Goal: Information Seeking & Learning: Learn about a topic

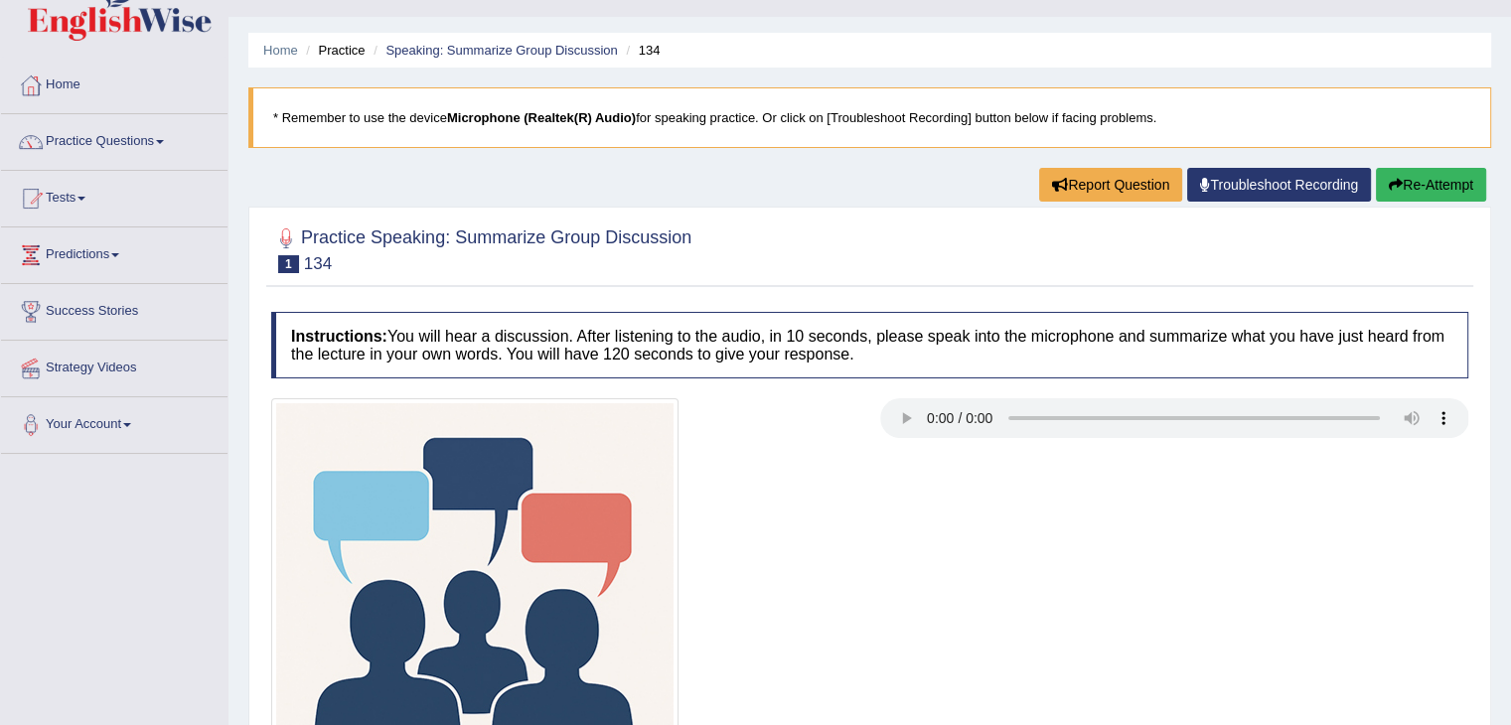
scroll to position [36, 0]
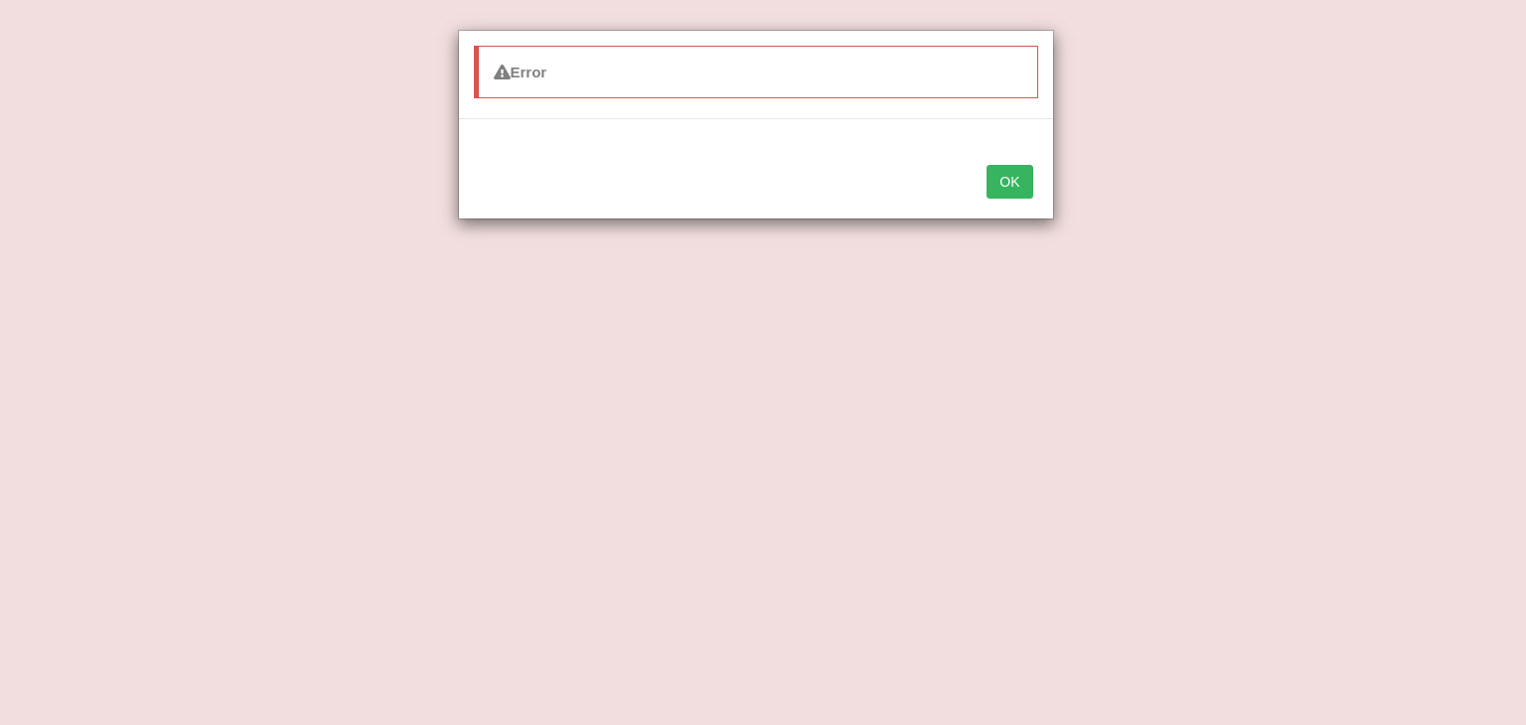
click at [1004, 168] on button "OK" at bounding box center [1010, 182] width 46 height 34
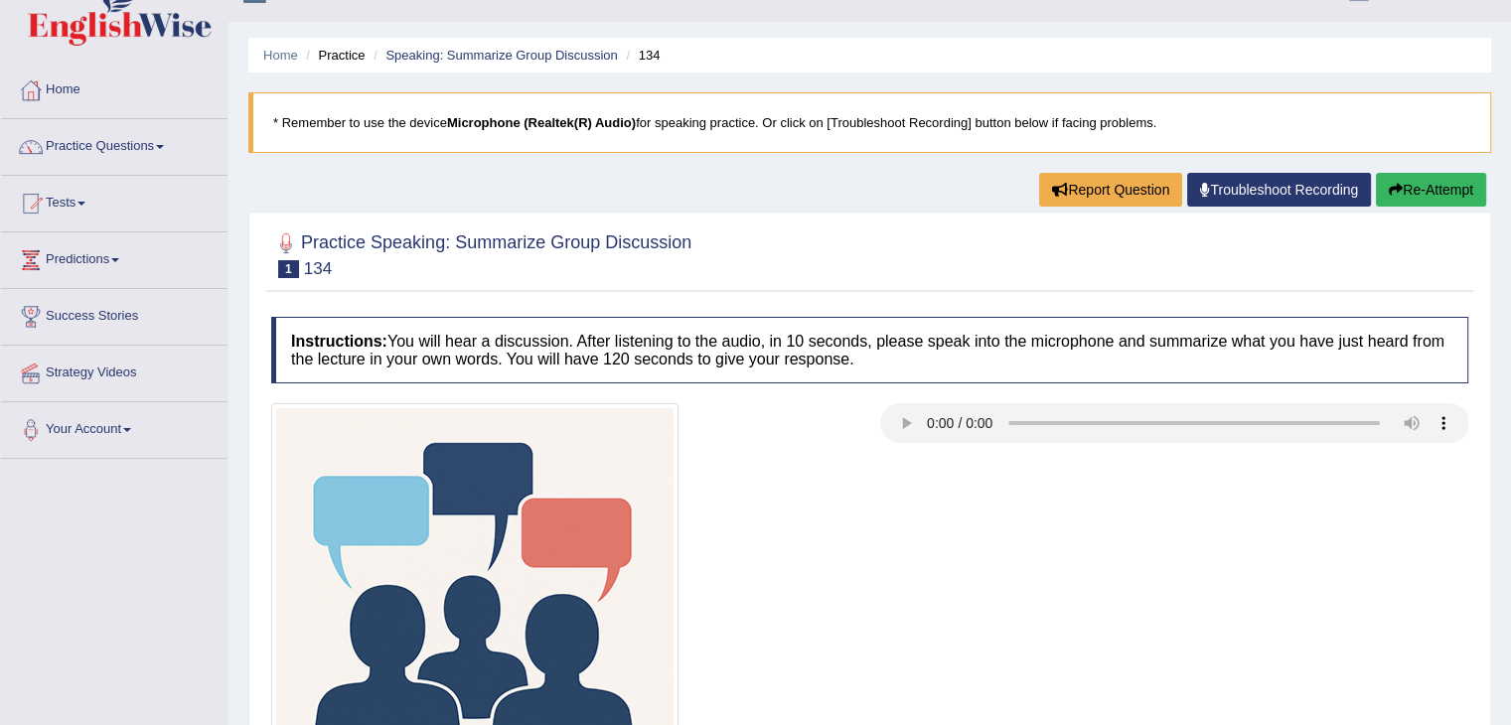
click at [1482, 313] on div "Practice Speaking: Summarize Group Discussion 1 134 Instructions: You will hear…" at bounding box center [869, 556] width 1243 height 688
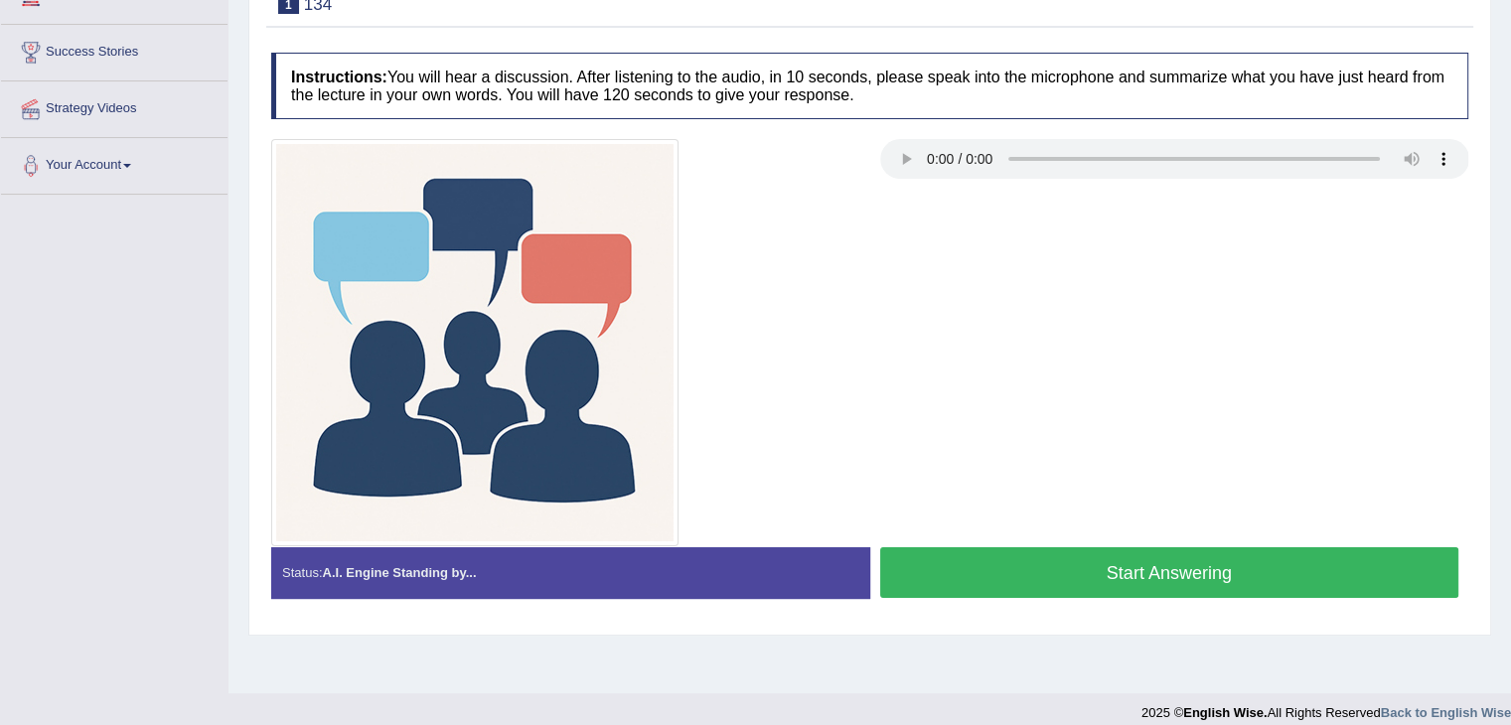
scroll to position [302, 0]
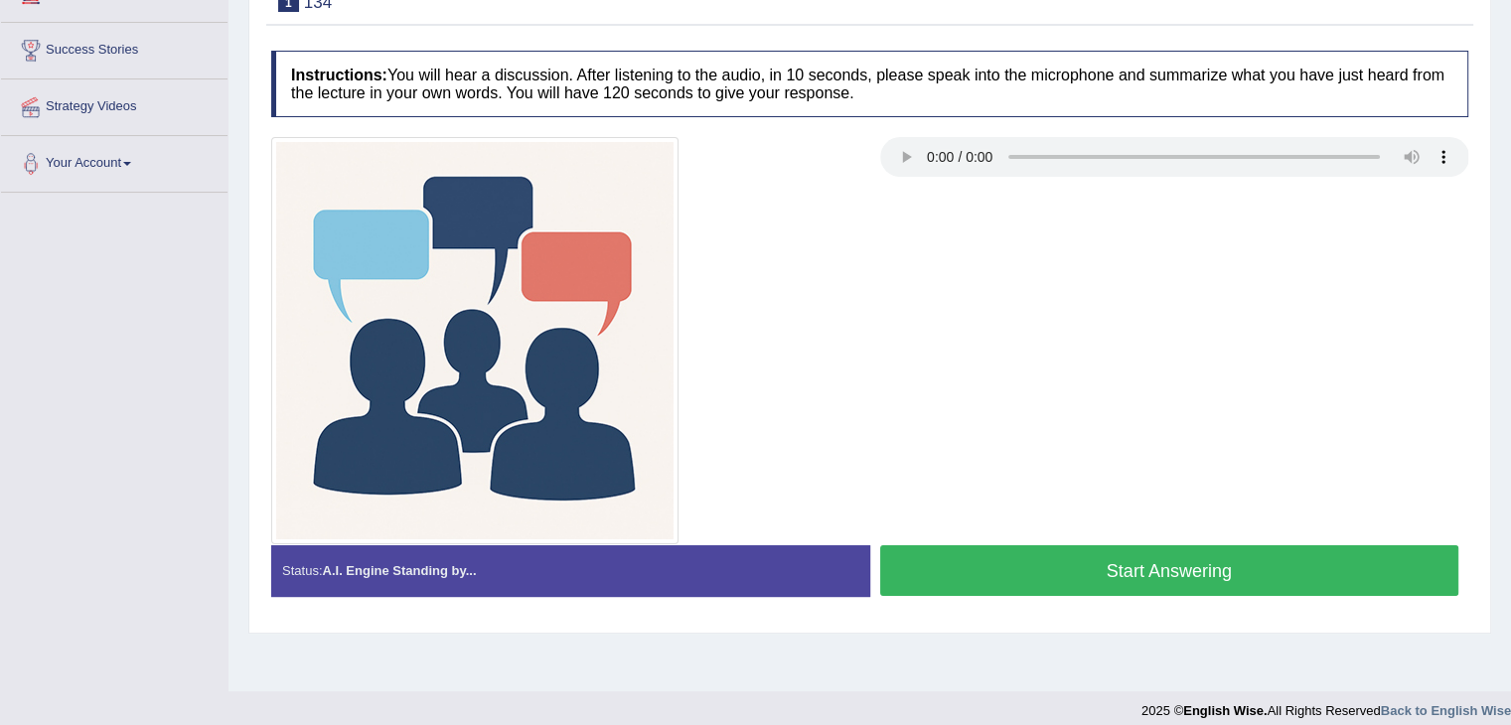
click at [1219, 567] on button "Start Answering" at bounding box center [1169, 571] width 579 height 51
click at [1145, 557] on button "Start Answering" at bounding box center [1169, 571] width 579 height 51
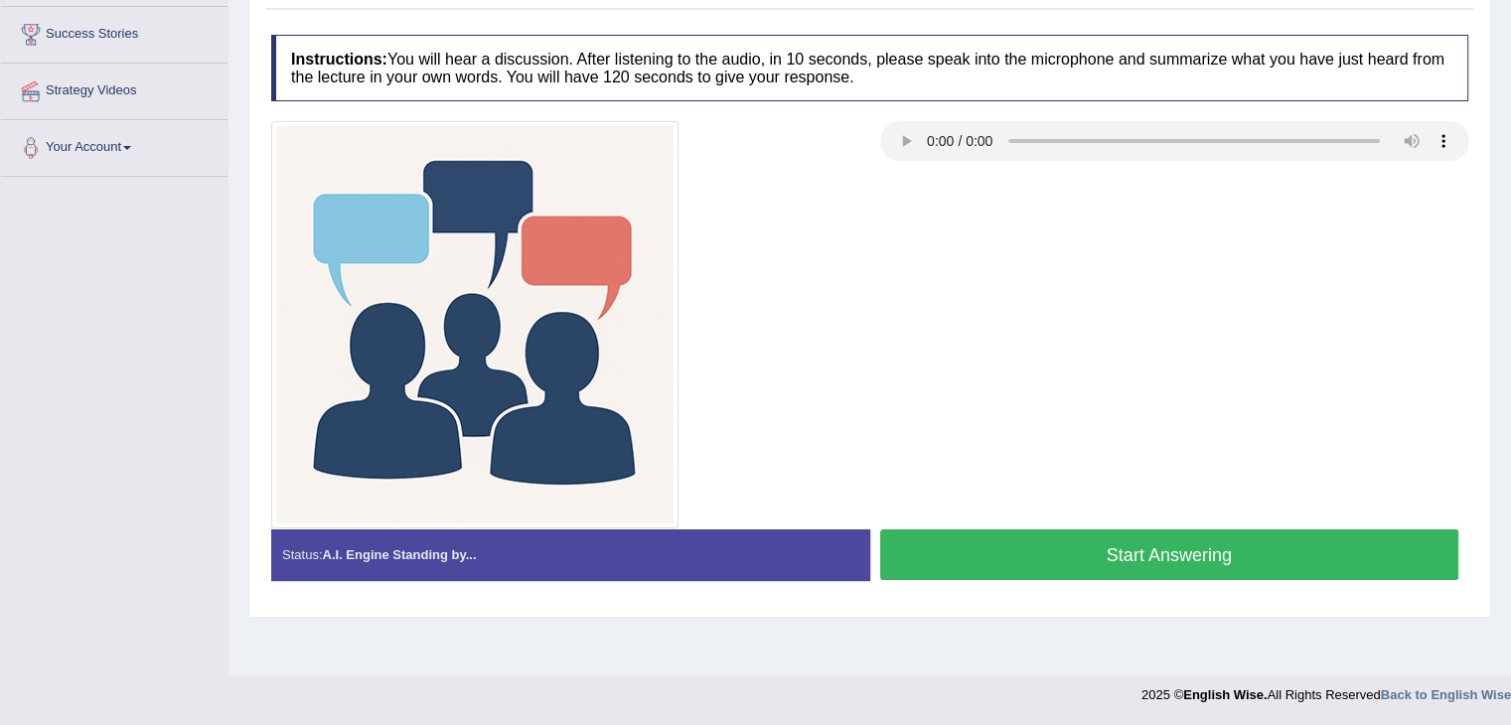
scroll to position [302, 0]
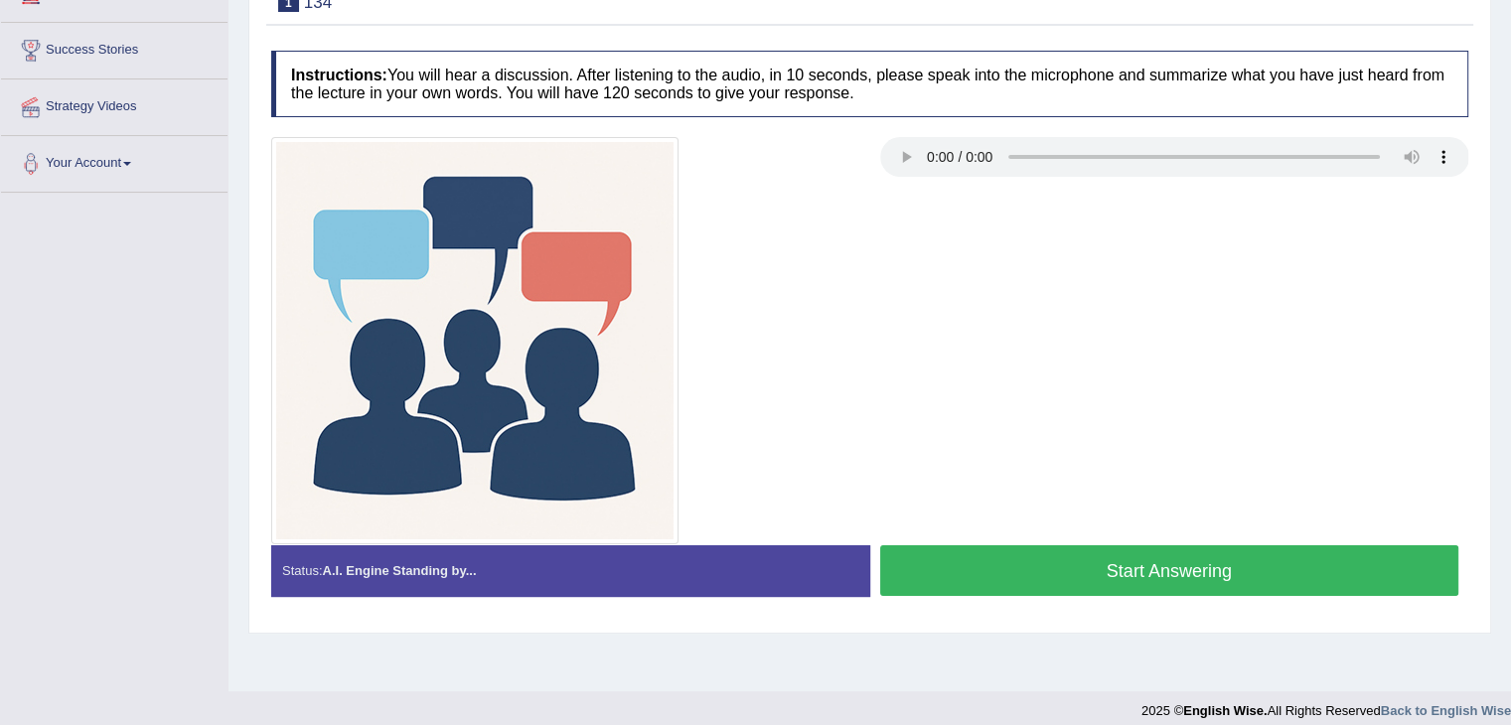
click at [1179, 552] on button "Start Answering" at bounding box center [1169, 571] width 579 height 51
click at [1141, 574] on button "Start Answering" at bounding box center [1169, 571] width 579 height 51
click at [1117, 557] on button "Start Answering" at bounding box center [1169, 571] width 579 height 51
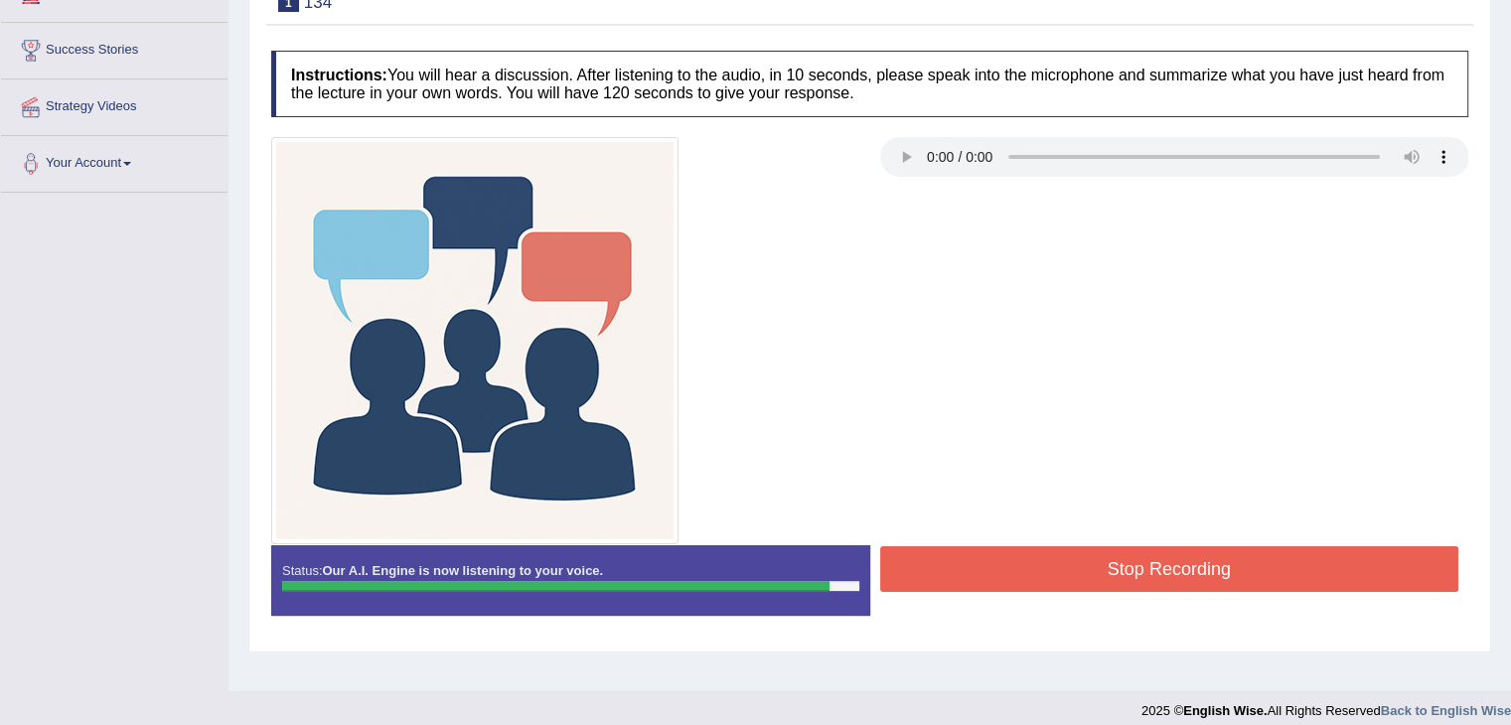
click at [1117, 557] on button "Stop Recording" at bounding box center [1169, 570] width 579 height 46
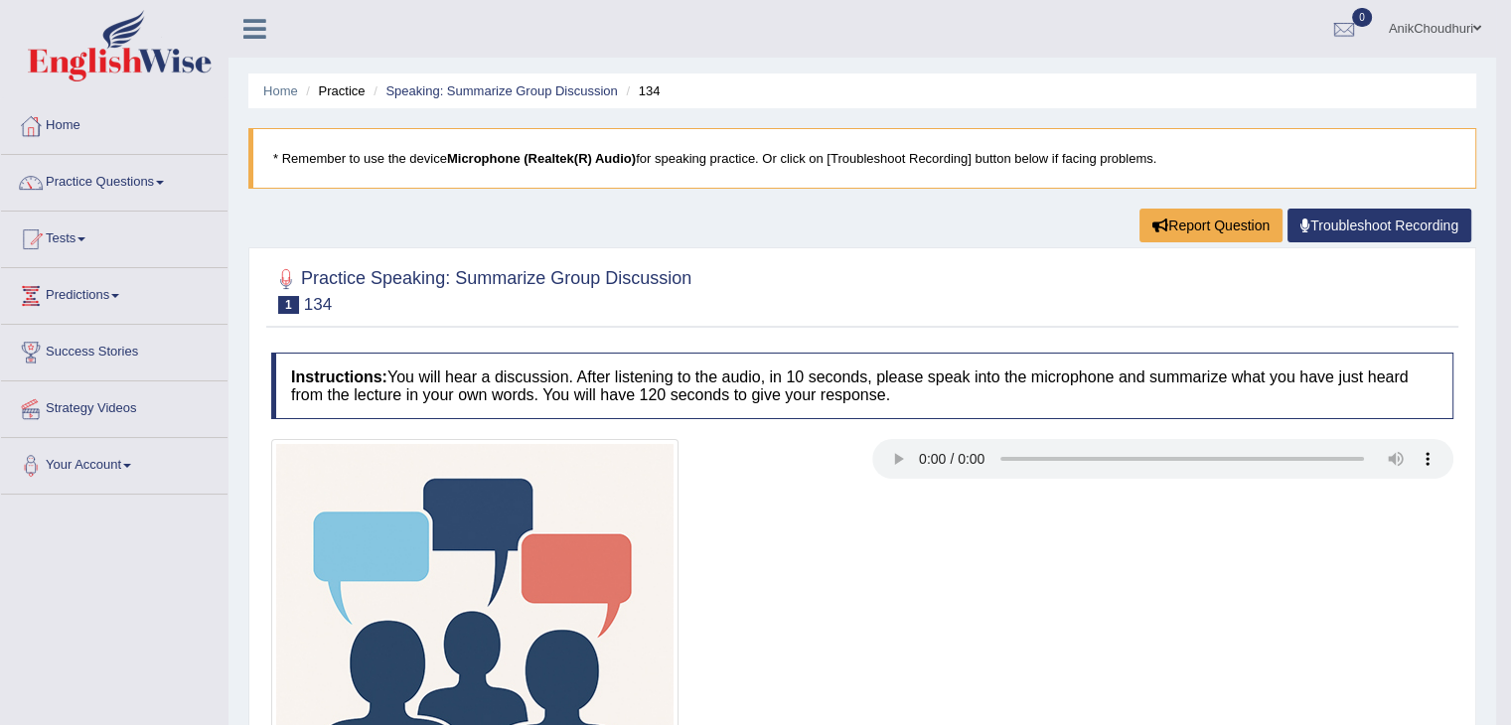
click at [1309, 227] on link "Troubleshoot Recording" at bounding box center [1380, 226] width 184 height 34
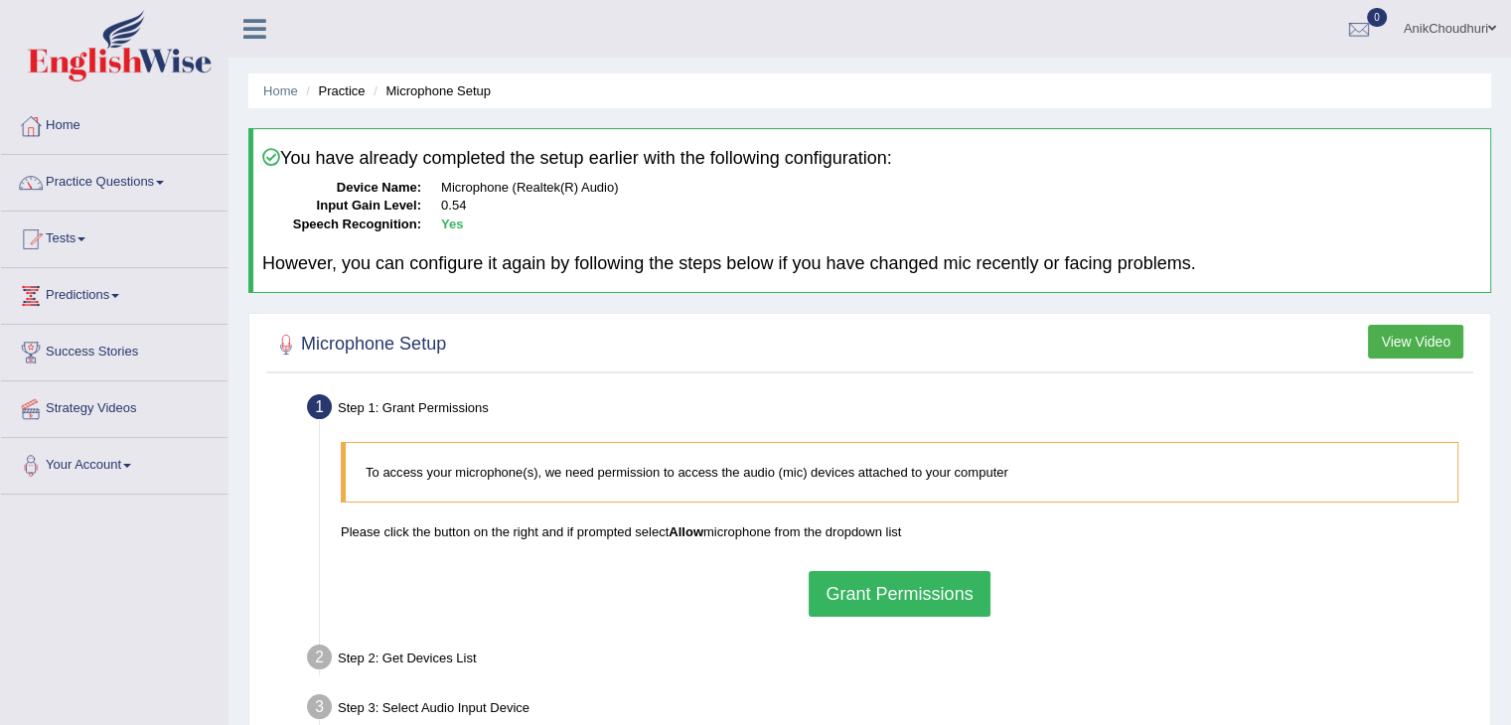
click at [143, 180] on link "Practice Questions" at bounding box center [114, 180] width 227 height 50
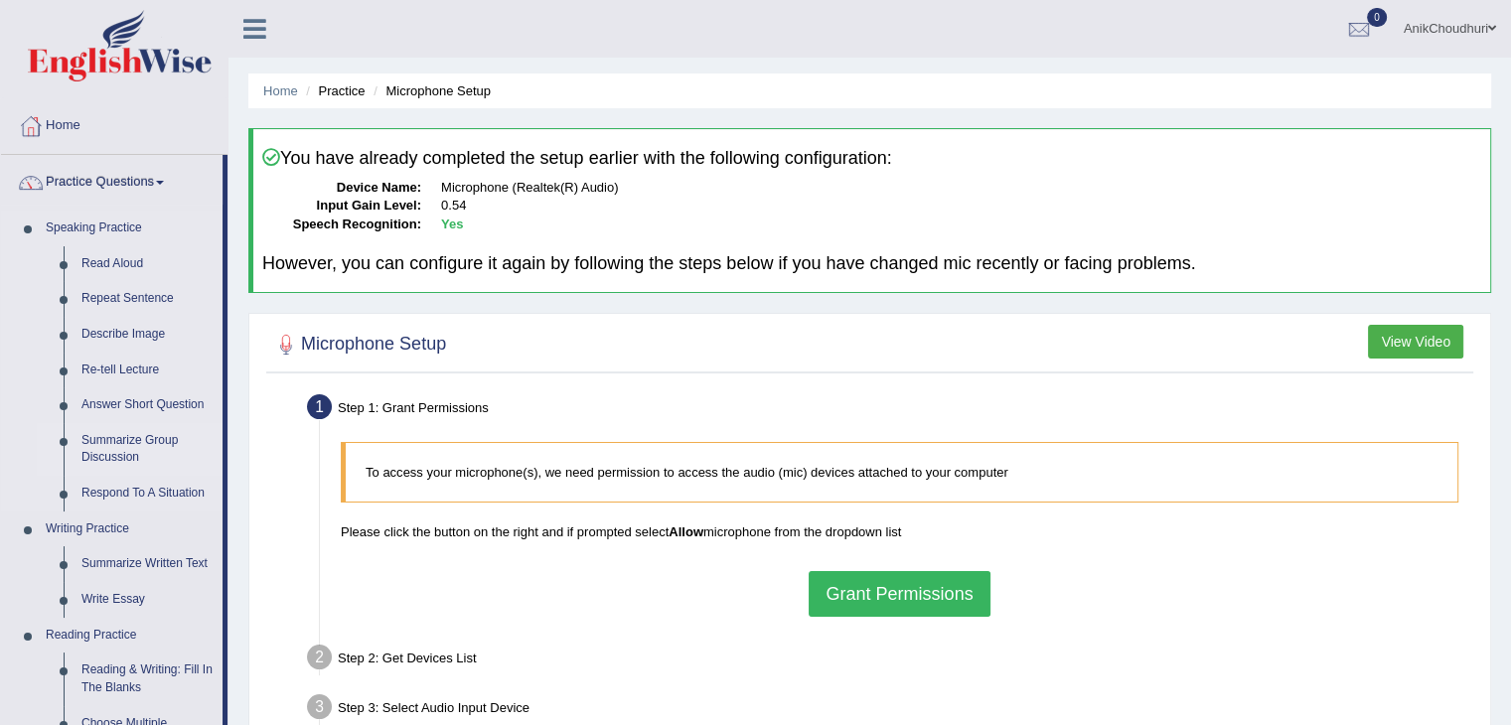
click at [152, 435] on link "Summarize Group Discussion" at bounding box center [148, 449] width 150 height 53
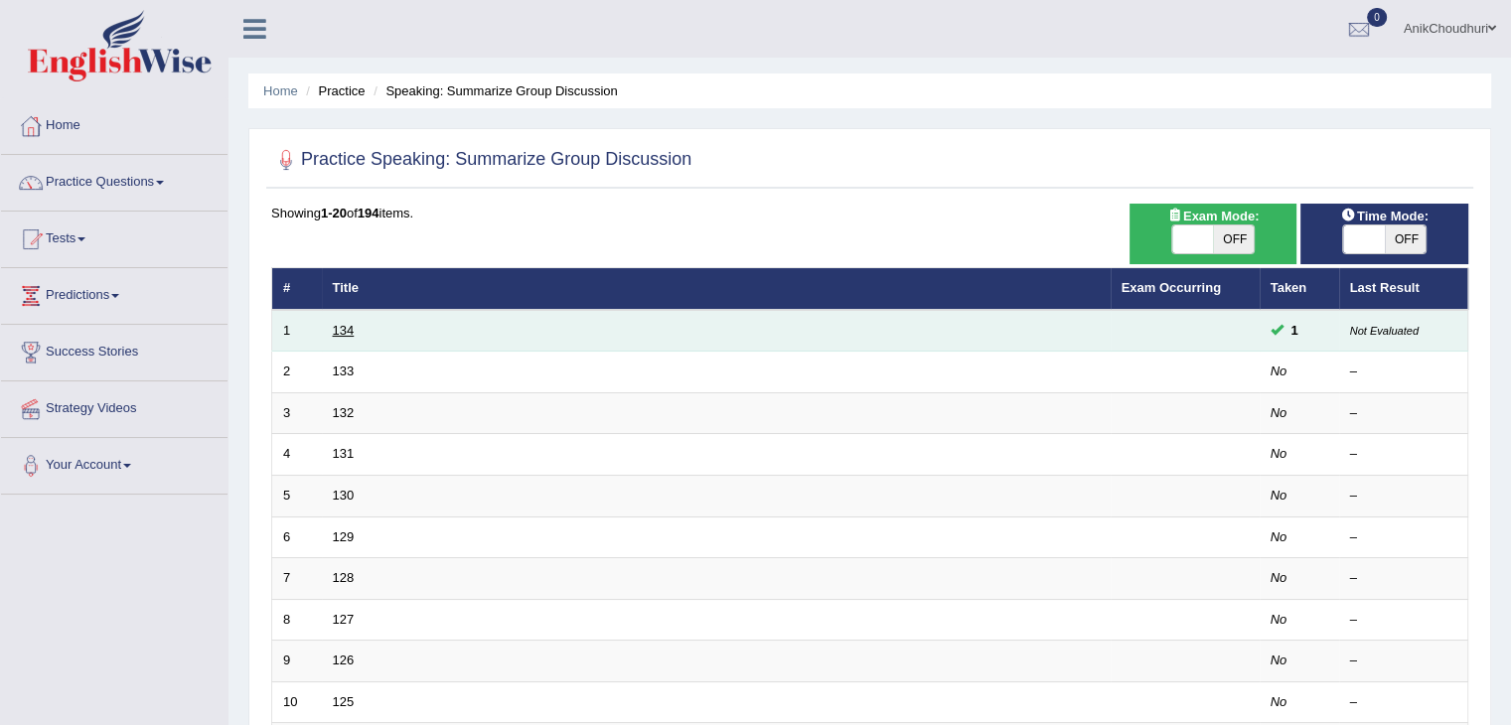
click at [345, 327] on link "134" at bounding box center [344, 330] width 22 height 15
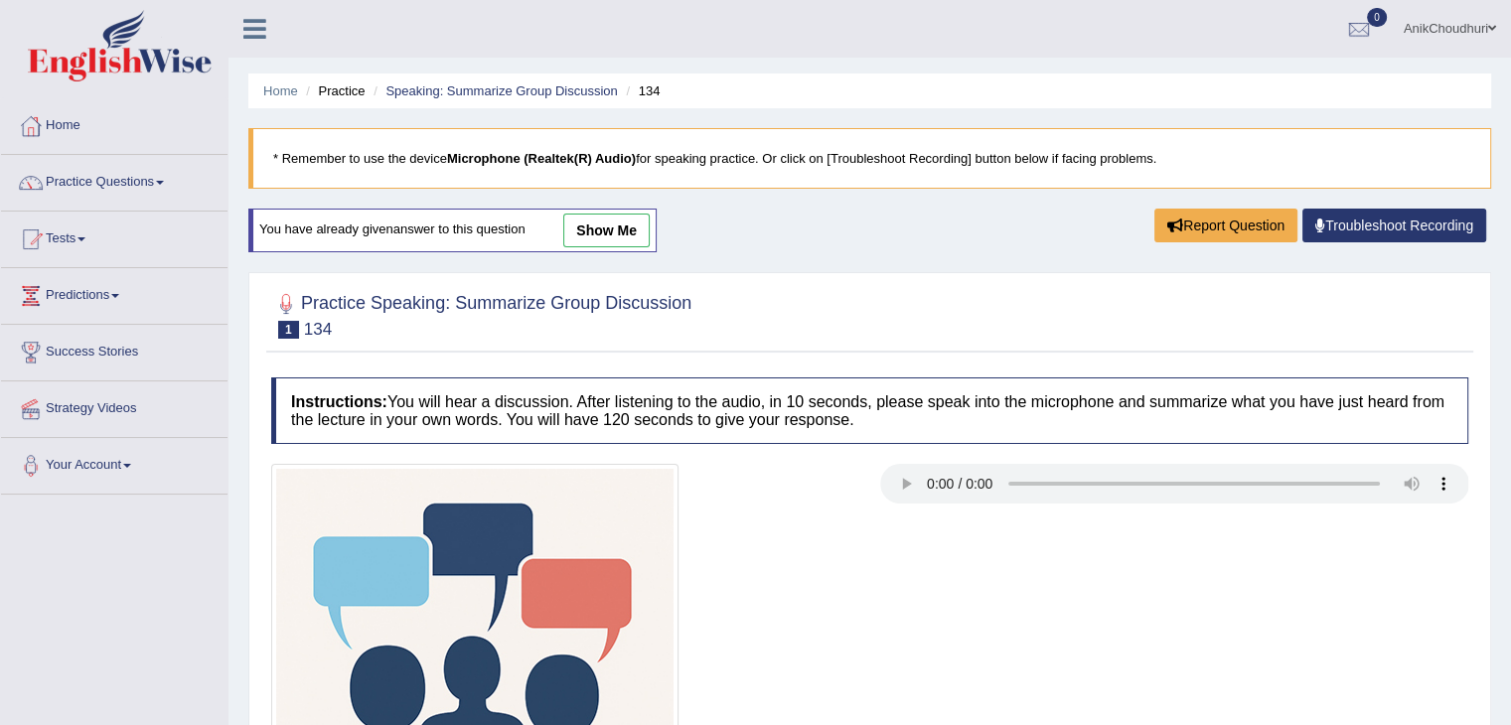
drag, startPoint x: 1525, startPoint y: 398, endPoint x: 919, endPoint y: 271, distance: 619.3
click at [919, 271] on div "Home Practice Speaking: Summarize Group Discussion 134 * Remember to use the de…" at bounding box center [870, 510] width 1283 height 1020
drag, startPoint x: 1525, startPoint y: 382, endPoint x: 1010, endPoint y: 244, distance: 533.6
click at [1010, 244] on div "Home Practice Speaking: Summarize Group Discussion 134 * Remember to use the de…" at bounding box center [870, 510] width 1283 height 1020
click at [120, 169] on link "Practice Questions" at bounding box center [114, 180] width 227 height 50
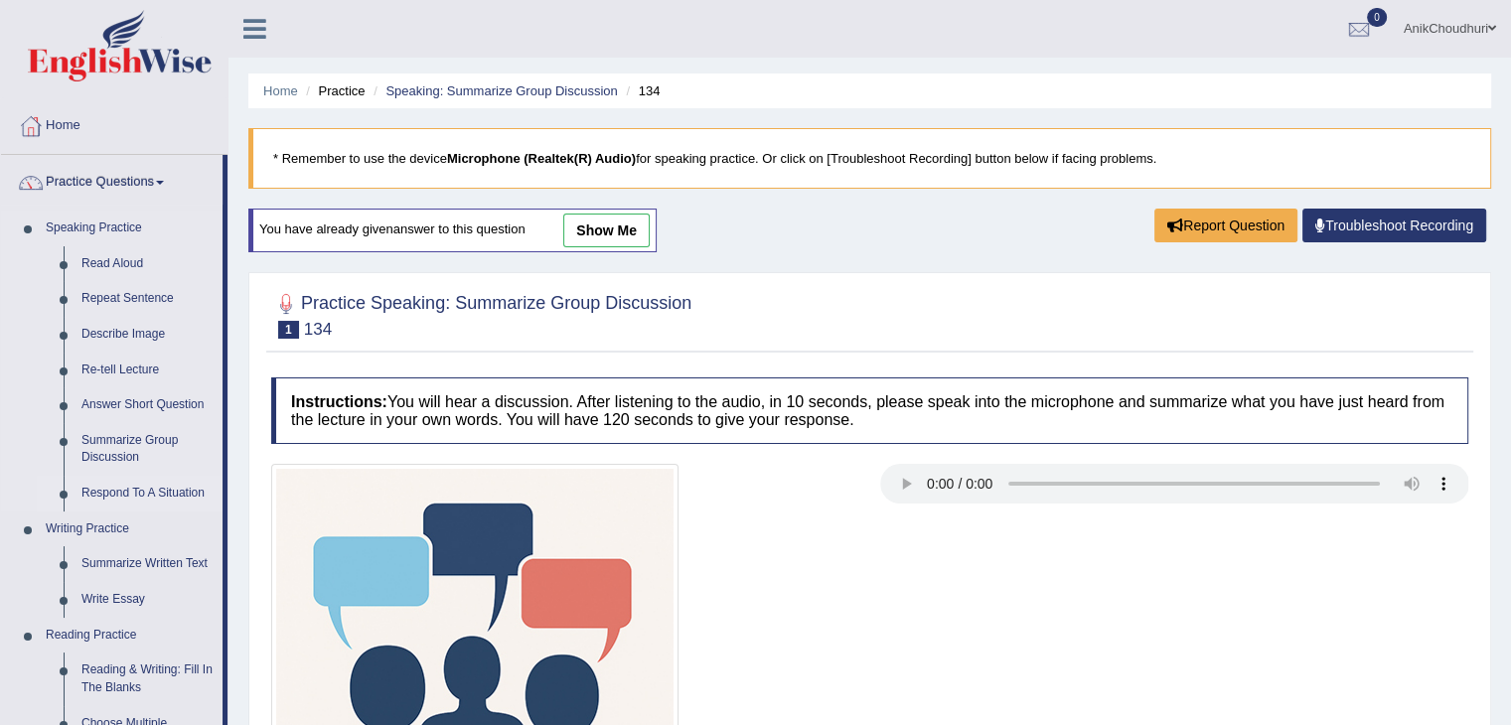
click at [130, 494] on link "Respond To A Situation" at bounding box center [148, 494] width 150 height 36
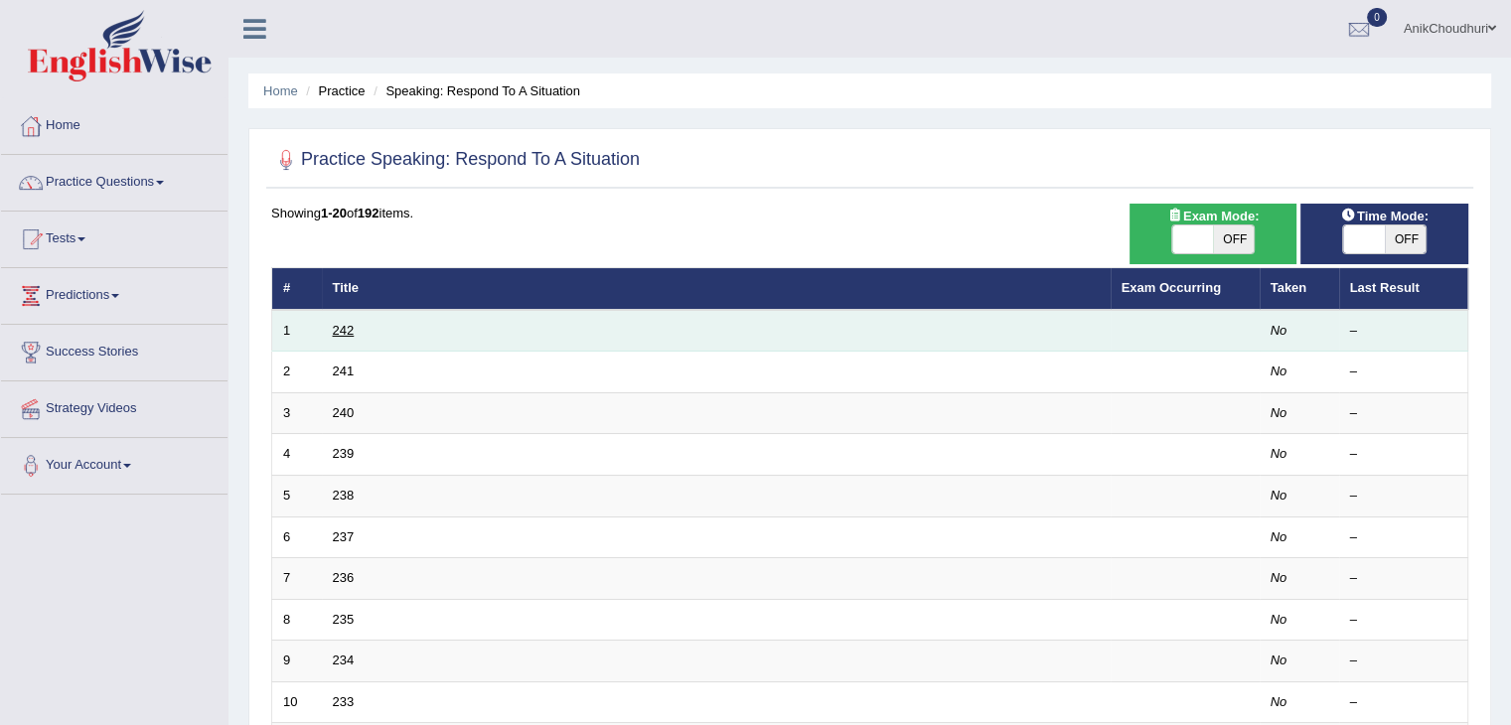
click at [349, 324] on link "242" at bounding box center [344, 330] width 22 height 15
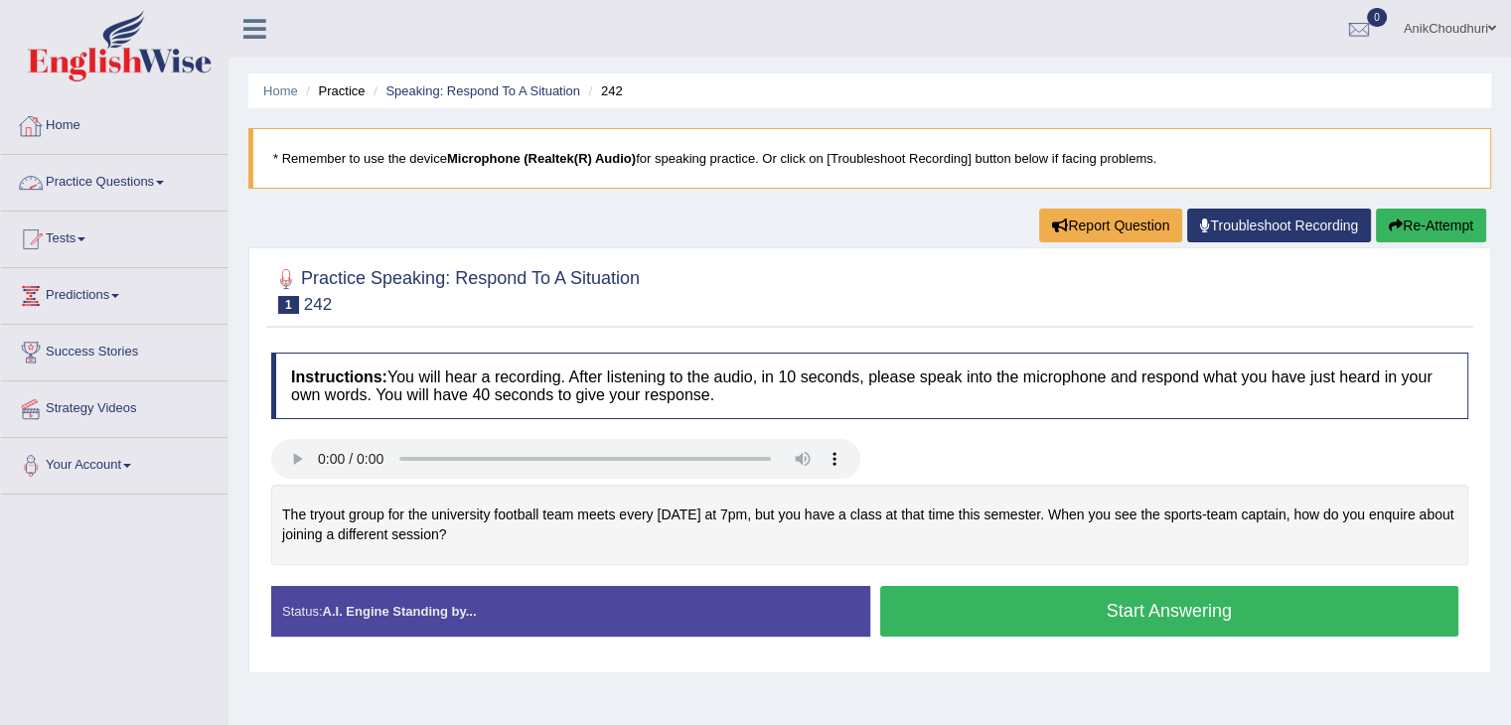
click at [92, 188] on link "Practice Questions" at bounding box center [114, 180] width 227 height 50
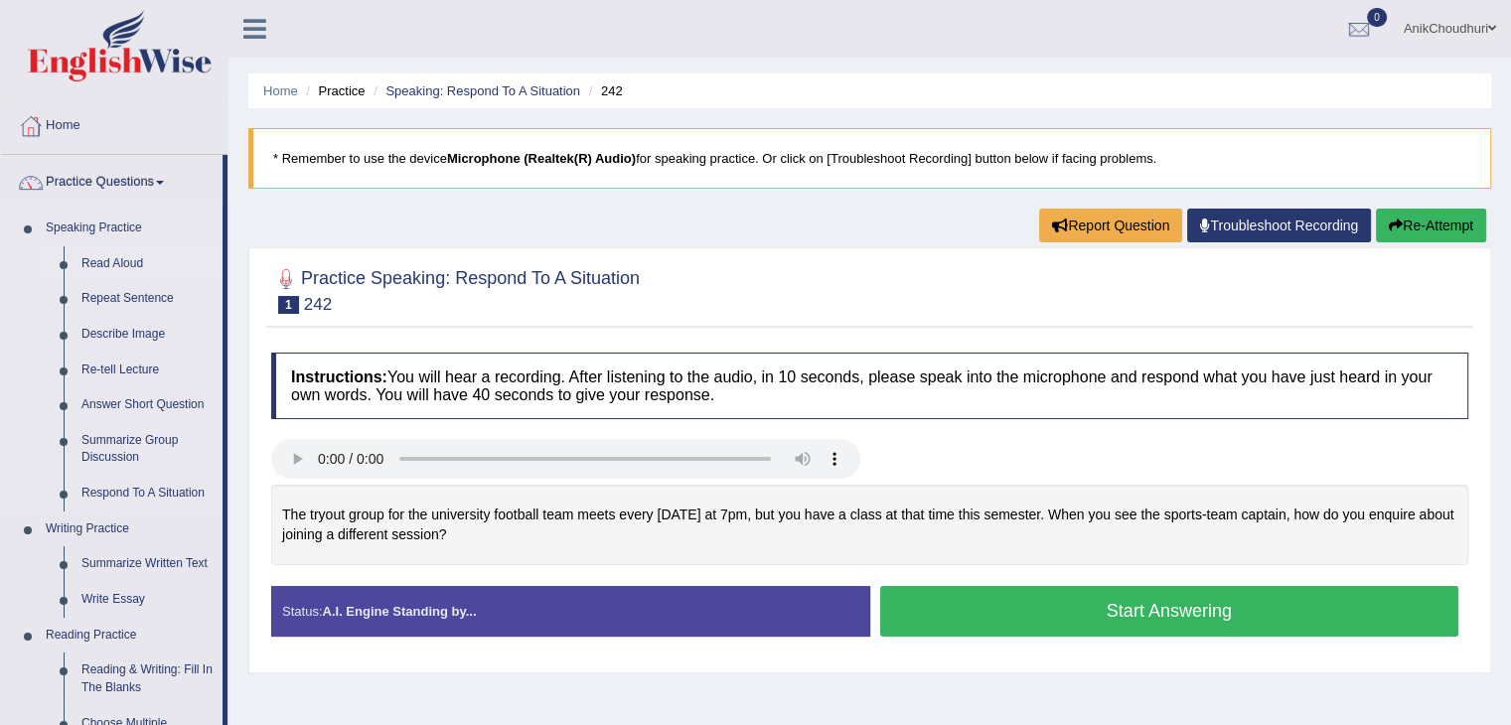
click at [116, 259] on link "Read Aloud" at bounding box center [148, 264] width 150 height 36
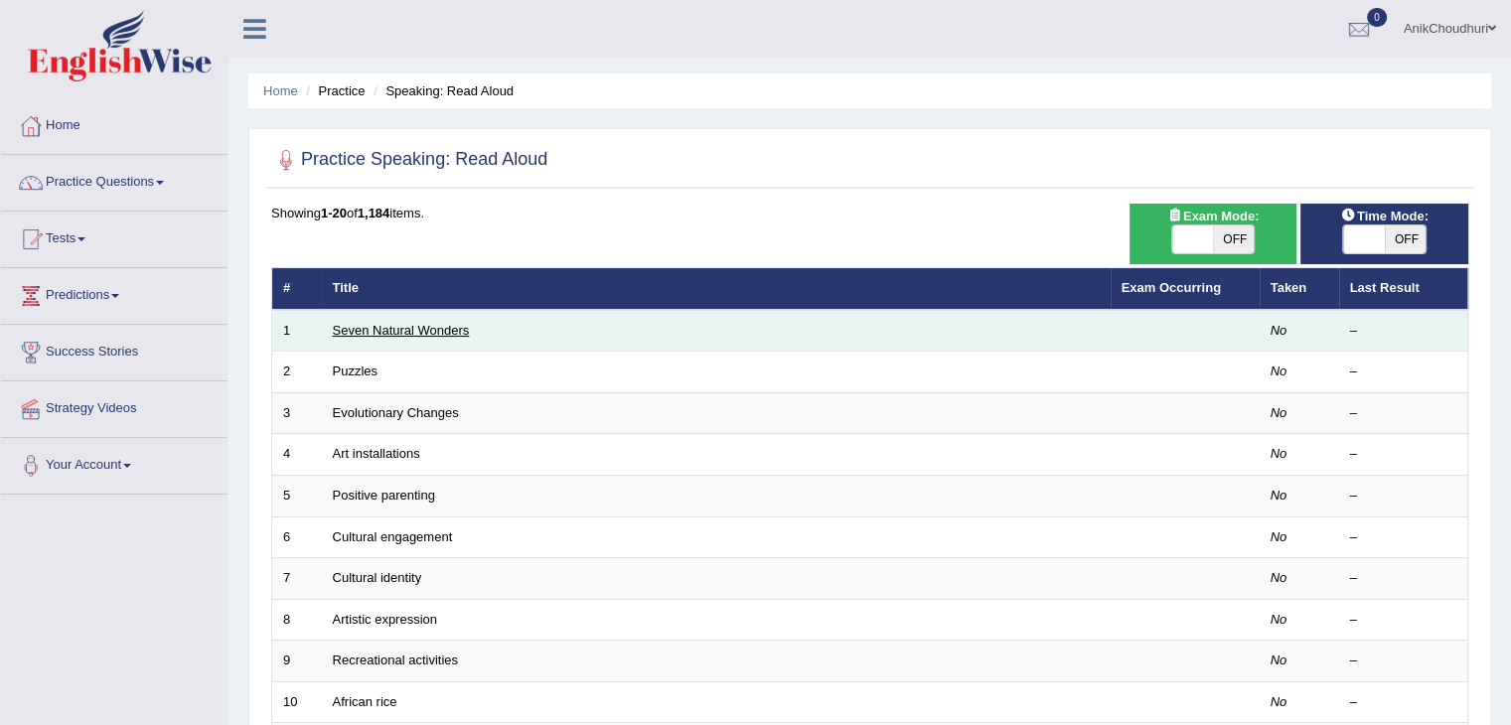
click at [422, 331] on link "Seven Natural Wonders" at bounding box center [401, 330] width 137 height 15
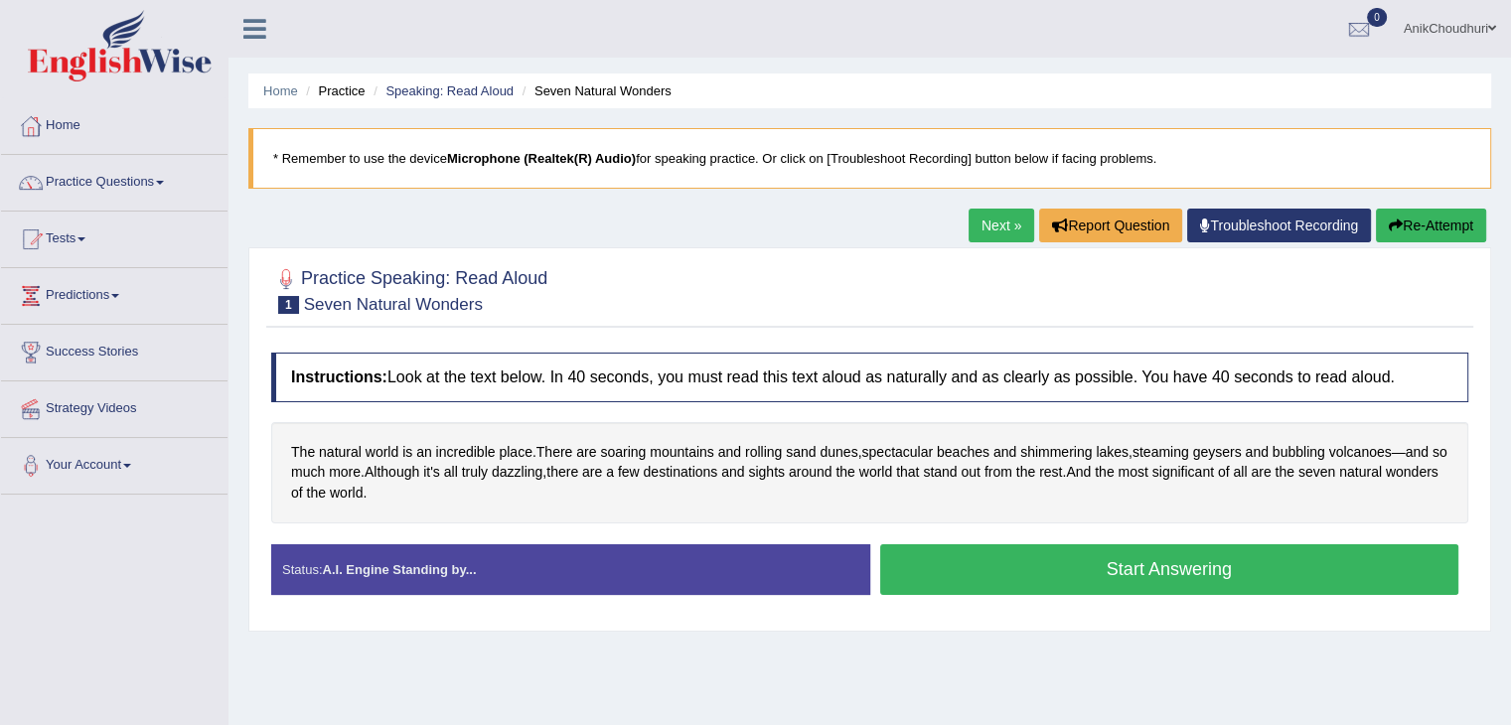
click at [1025, 577] on button "Start Answering" at bounding box center [1169, 570] width 579 height 51
click at [1075, 565] on button "Start Answering" at bounding box center [1169, 570] width 579 height 51
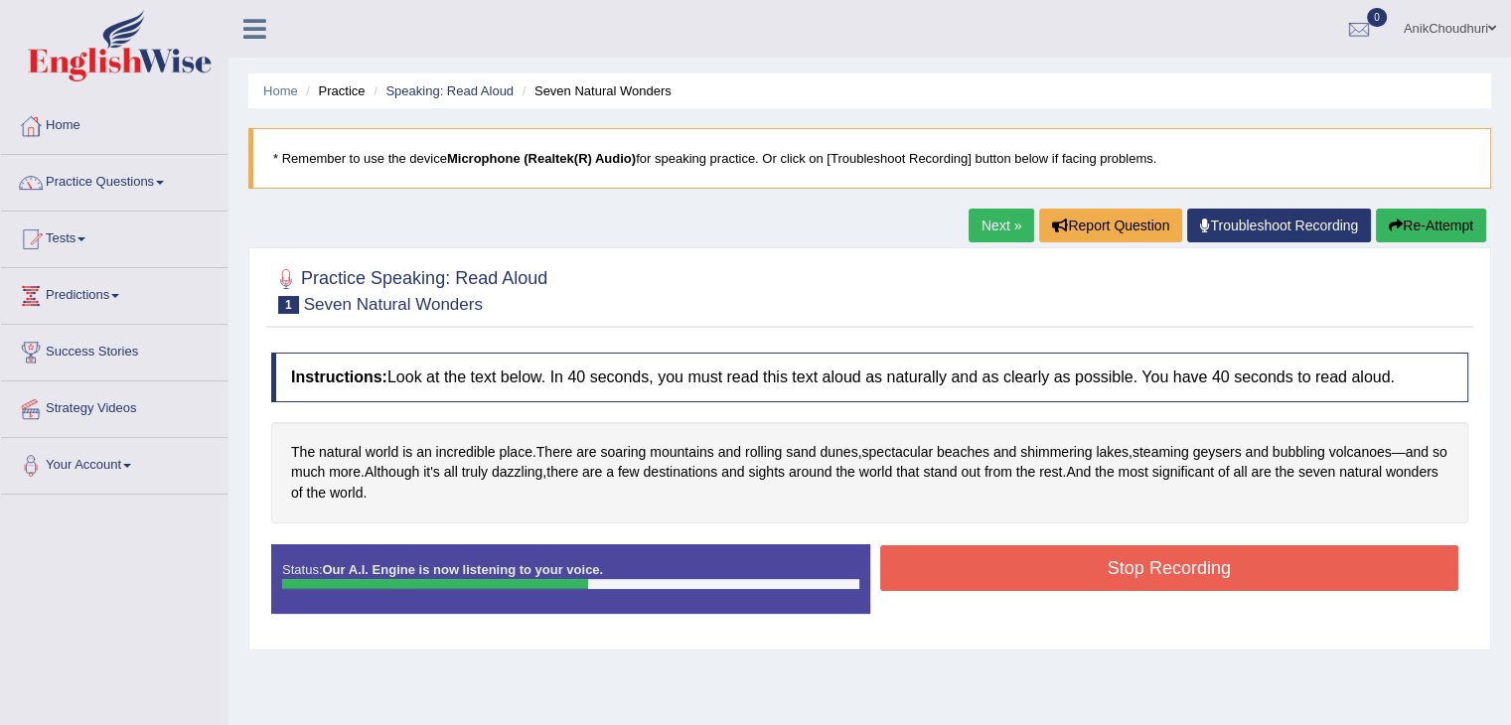
click at [1075, 565] on button "Stop Recording" at bounding box center [1169, 569] width 579 height 46
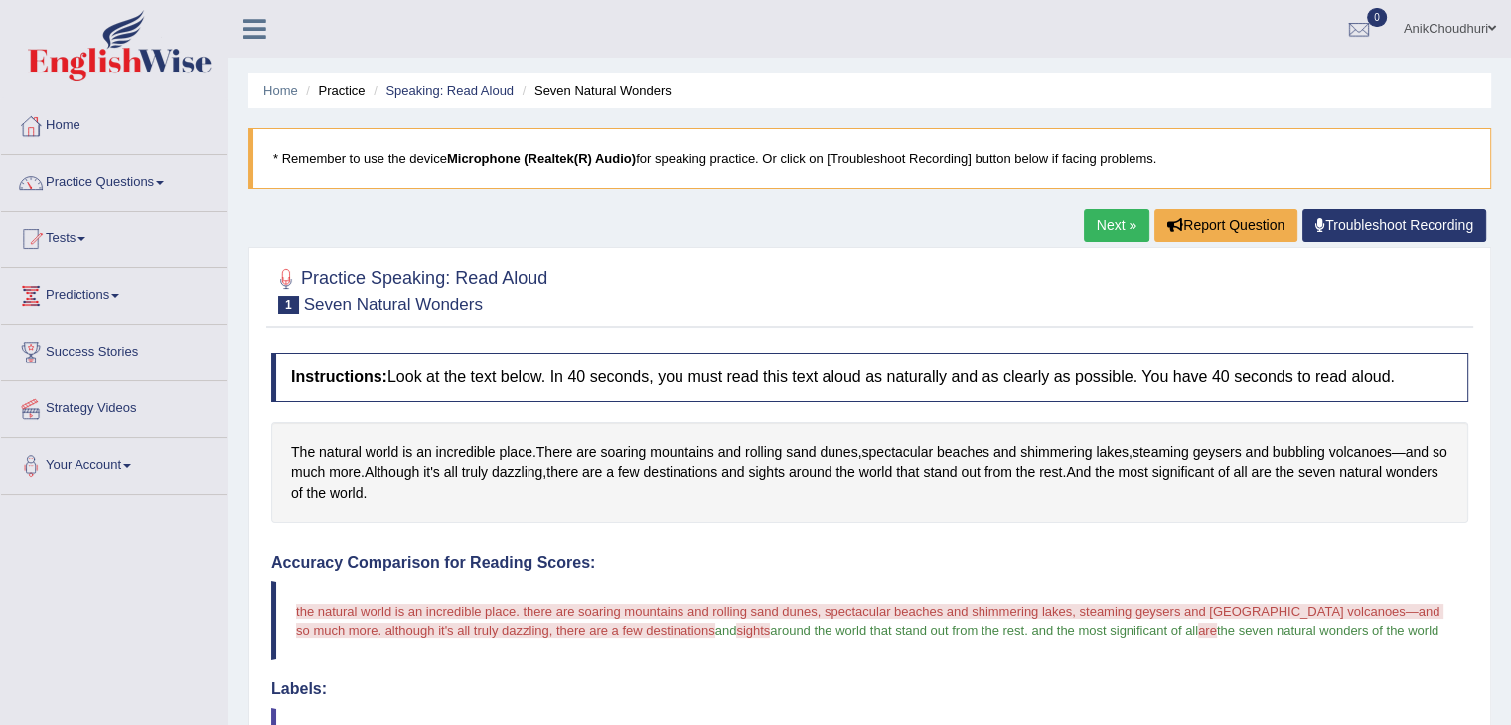
click at [1109, 229] on link "Next »" at bounding box center [1117, 226] width 66 height 34
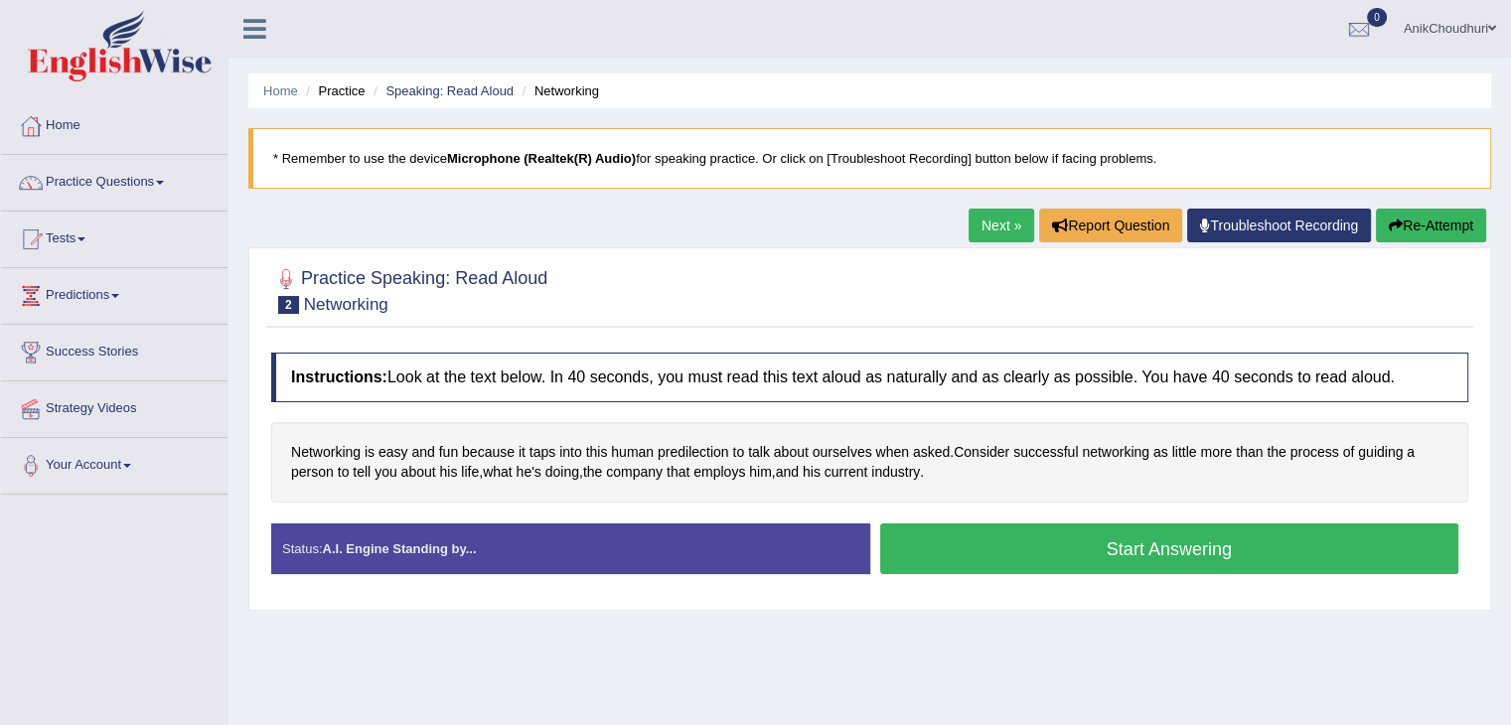
click at [1053, 565] on button "Start Answering" at bounding box center [1169, 549] width 579 height 51
click at [1028, 558] on button "Start Answering" at bounding box center [1169, 549] width 579 height 51
click at [1041, 553] on button "Start Answering" at bounding box center [1169, 549] width 579 height 51
click at [1038, 546] on button "Start Answering" at bounding box center [1169, 549] width 579 height 51
click at [1018, 557] on button "Start Answering" at bounding box center [1169, 549] width 579 height 51
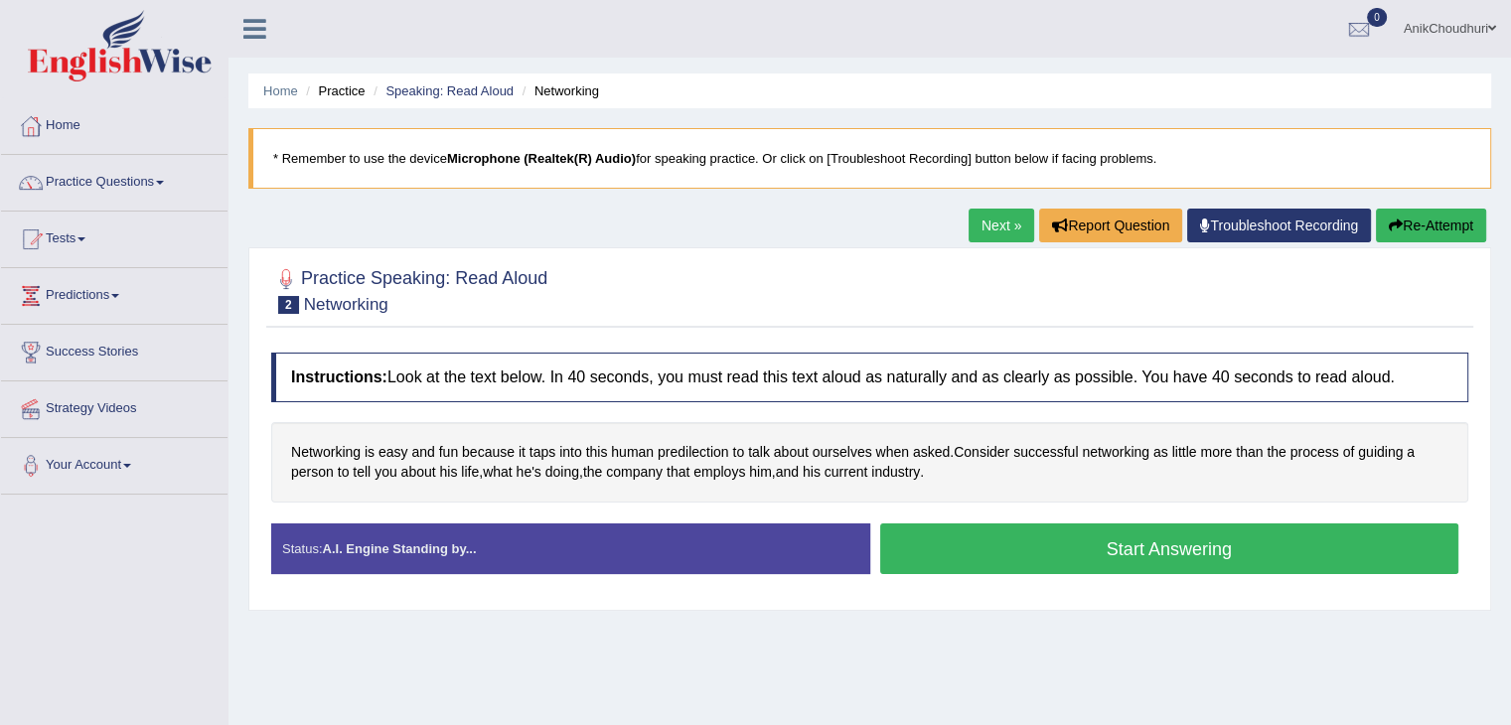
click at [1035, 547] on button "Start Answering" at bounding box center [1169, 549] width 579 height 51
click at [1004, 549] on button "Start Answering" at bounding box center [1169, 549] width 579 height 51
click at [1038, 557] on button "Start Answering" at bounding box center [1169, 549] width 579 height 51
click at [1002, 562] on button "Start Answering" at bounding box center [1169, 549] width 579 height 51
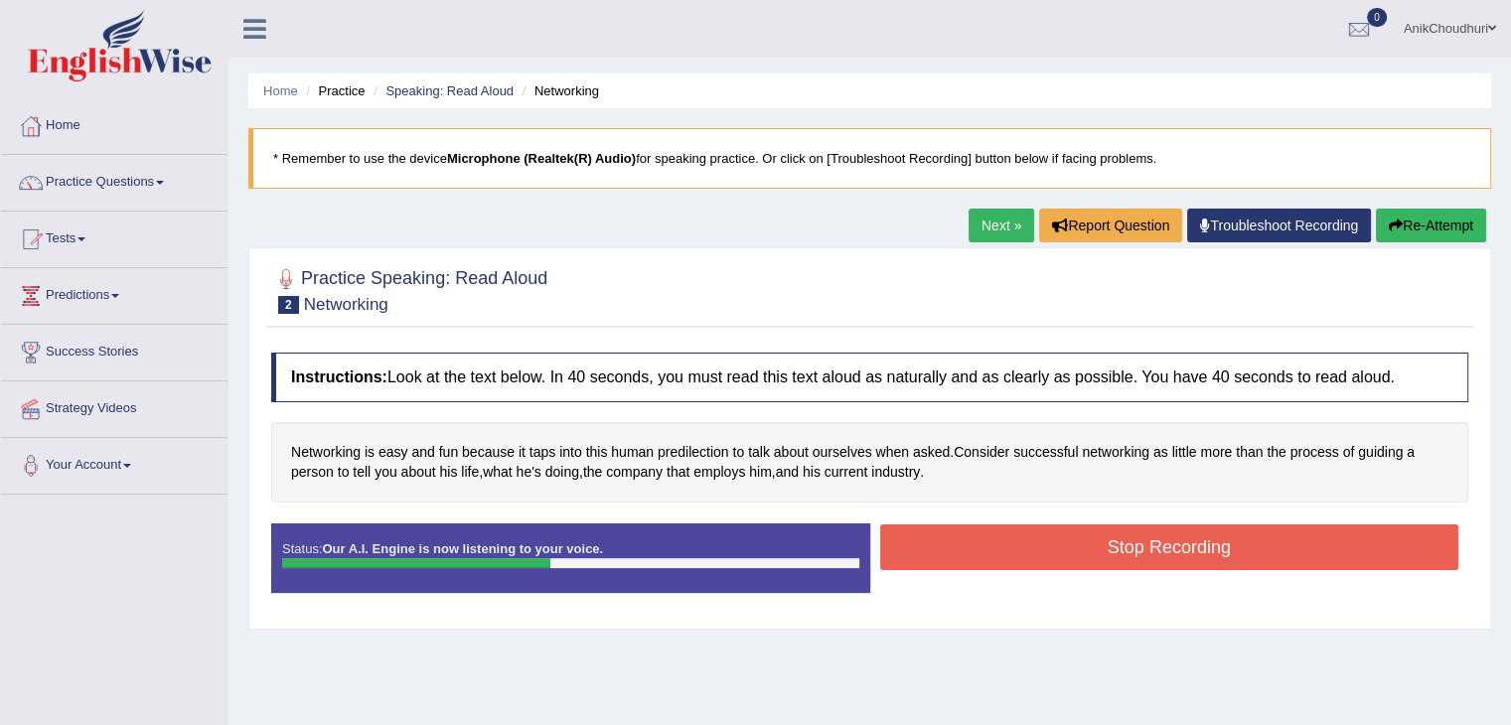
click at [1015, 551] on button "Stop Recording" at bounding box center [1169, 548] width 579 height 46
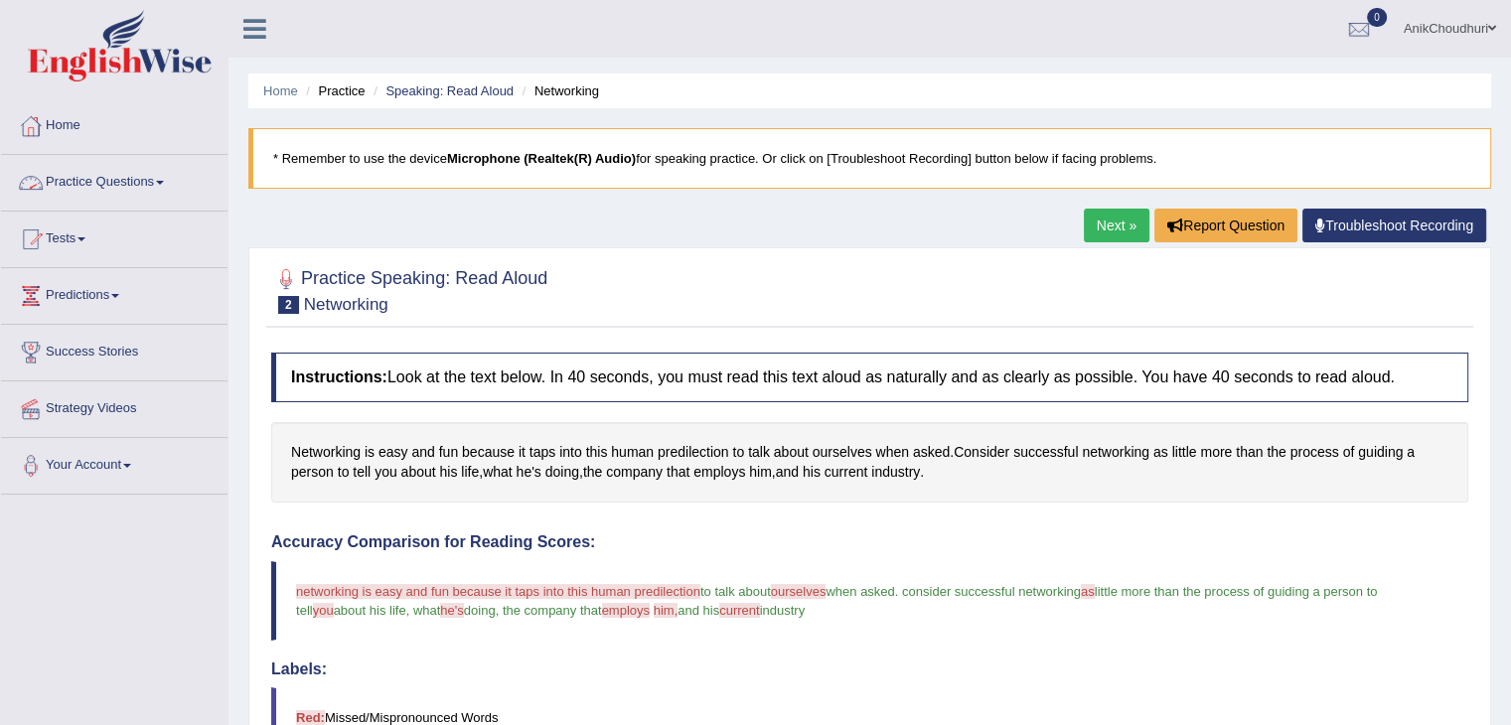
click at [79, 174] on link "Practice Questions" at bounding box center [114, 180] width 227 height 50
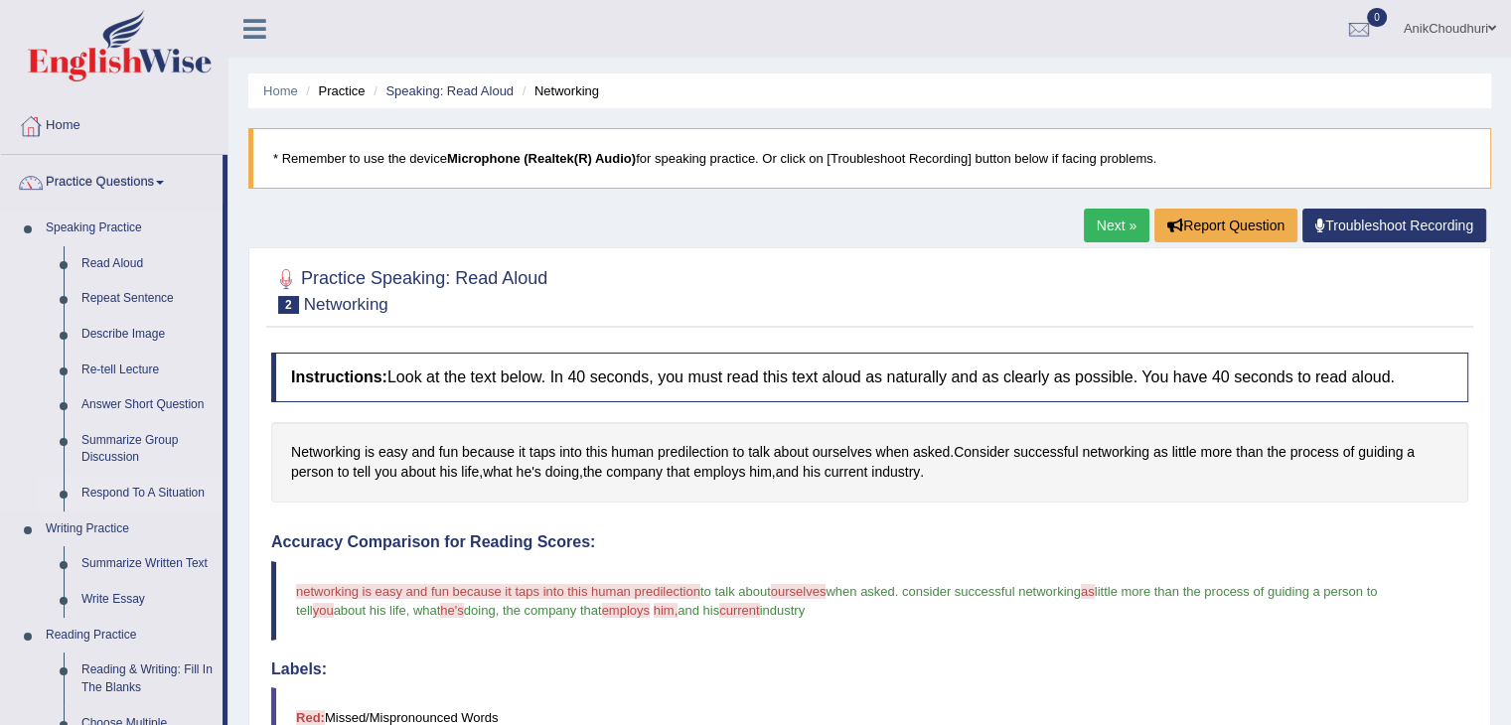
click at [158, 486] on link "Respond To A Situation" at bounding box center [148, 494] width 150 height 36
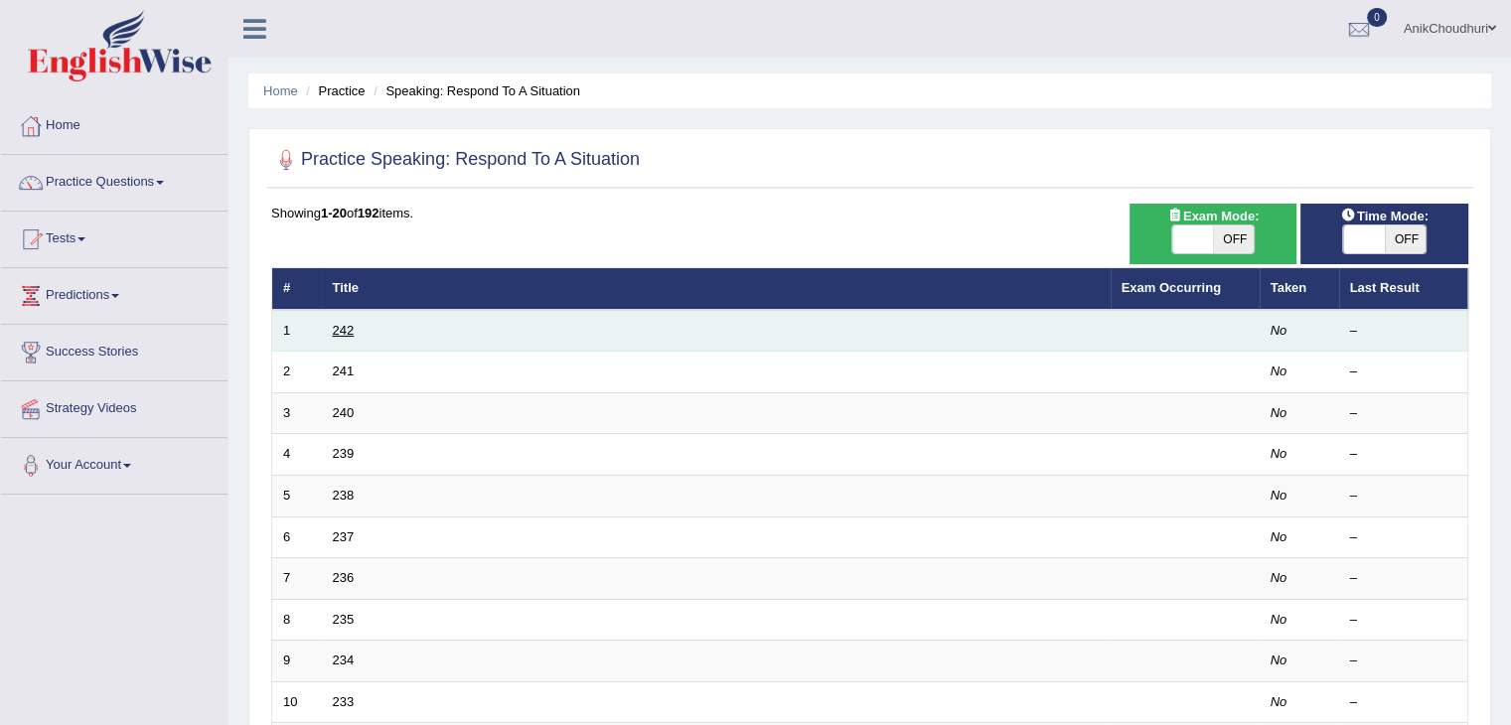
click at [334, 327] on link "242" at bounding box center [344, 330] width 22 height 15
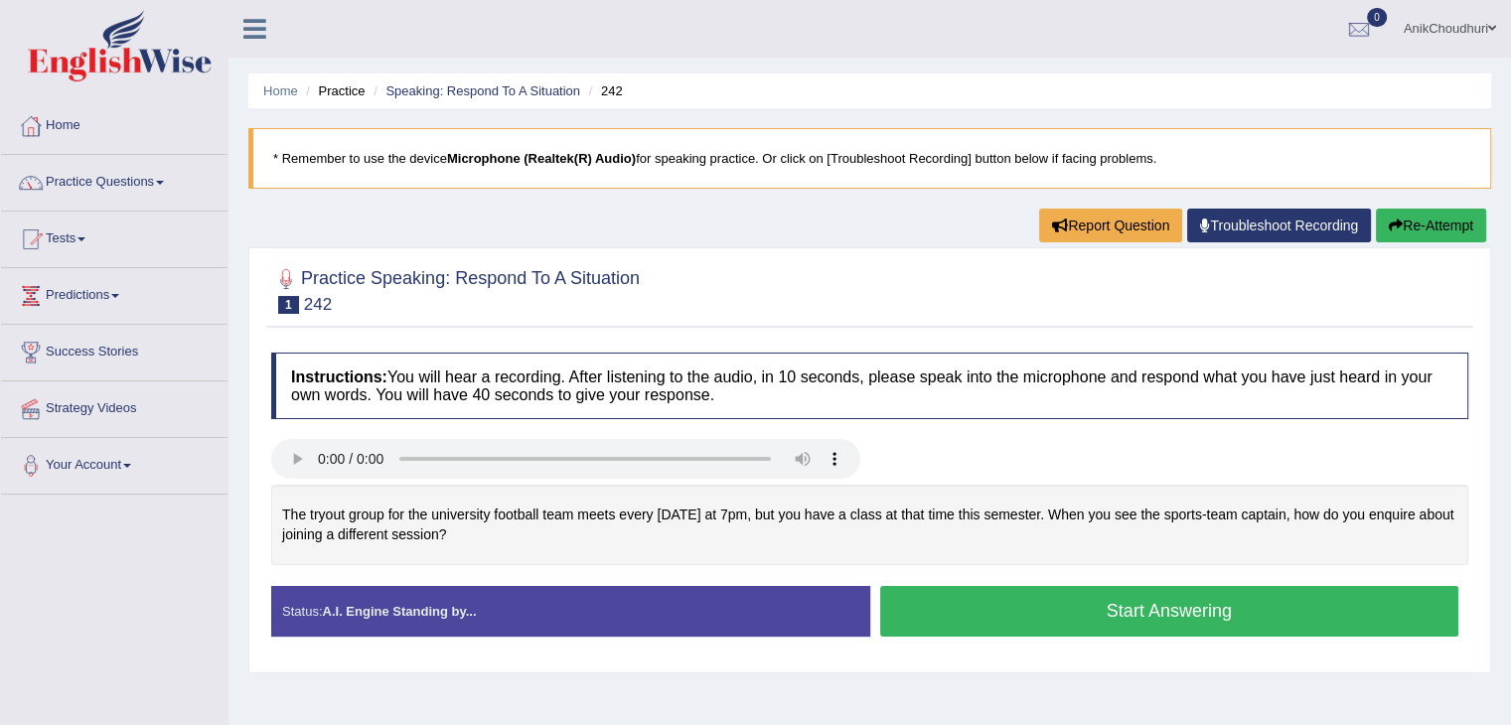
click at [1036, 608] on button "Start Answering" at bounding box center [1169, 611] width 579 height 51
click at [1061, 601] on button "Start Answering" at bounding box center [1169, 611] width 579 height 51
click at [1135, 623] on button "Start Answering" at bounding box center [1169, 611] width 579 height 51
click at [1078, 615] on button "Start Answering" at bounding box center [1169, 611] width 579 height 51
click at [1045, 623] on button "Start Answering" at bounding box center [1169, 611] width 579 height 51
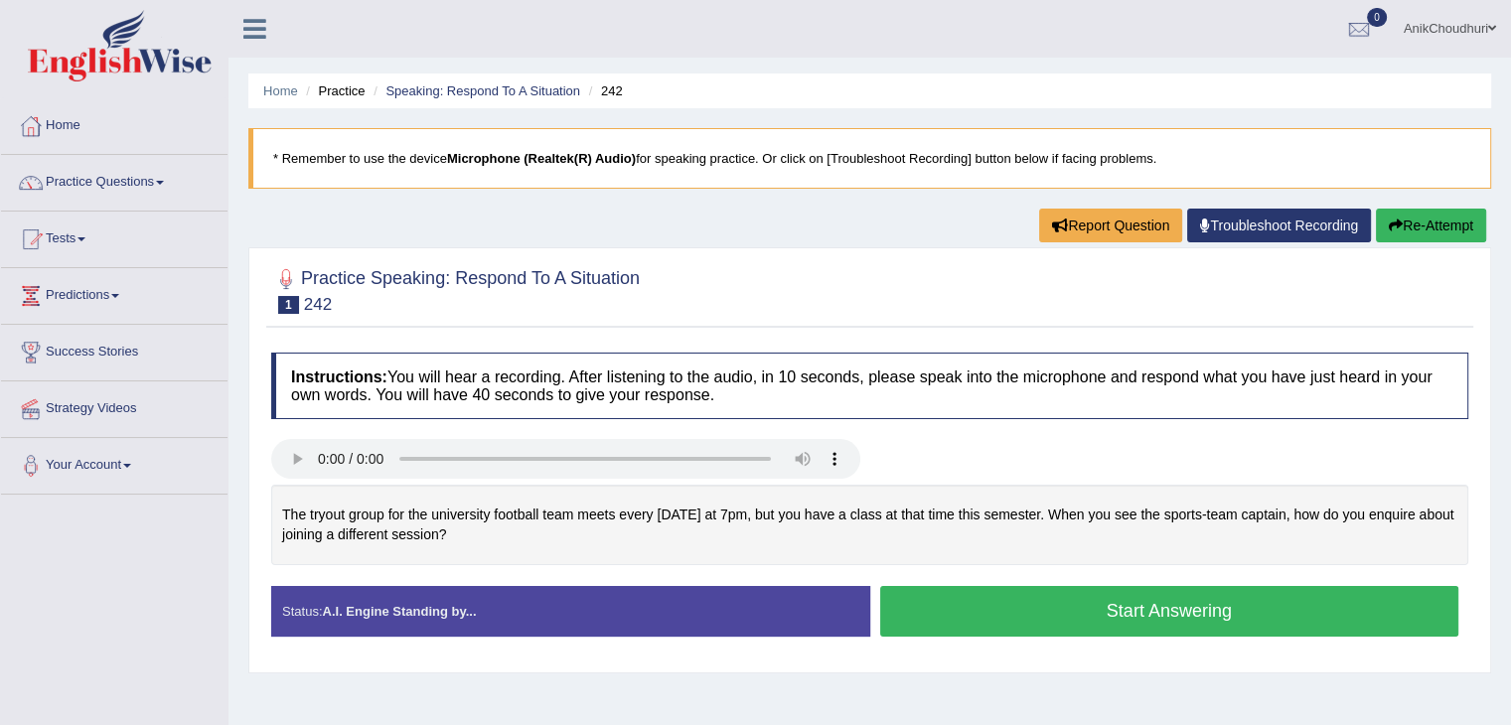
click at [1022, 601] on button "Start Answering" at bounding box center [1169, 611] width 579 height 51
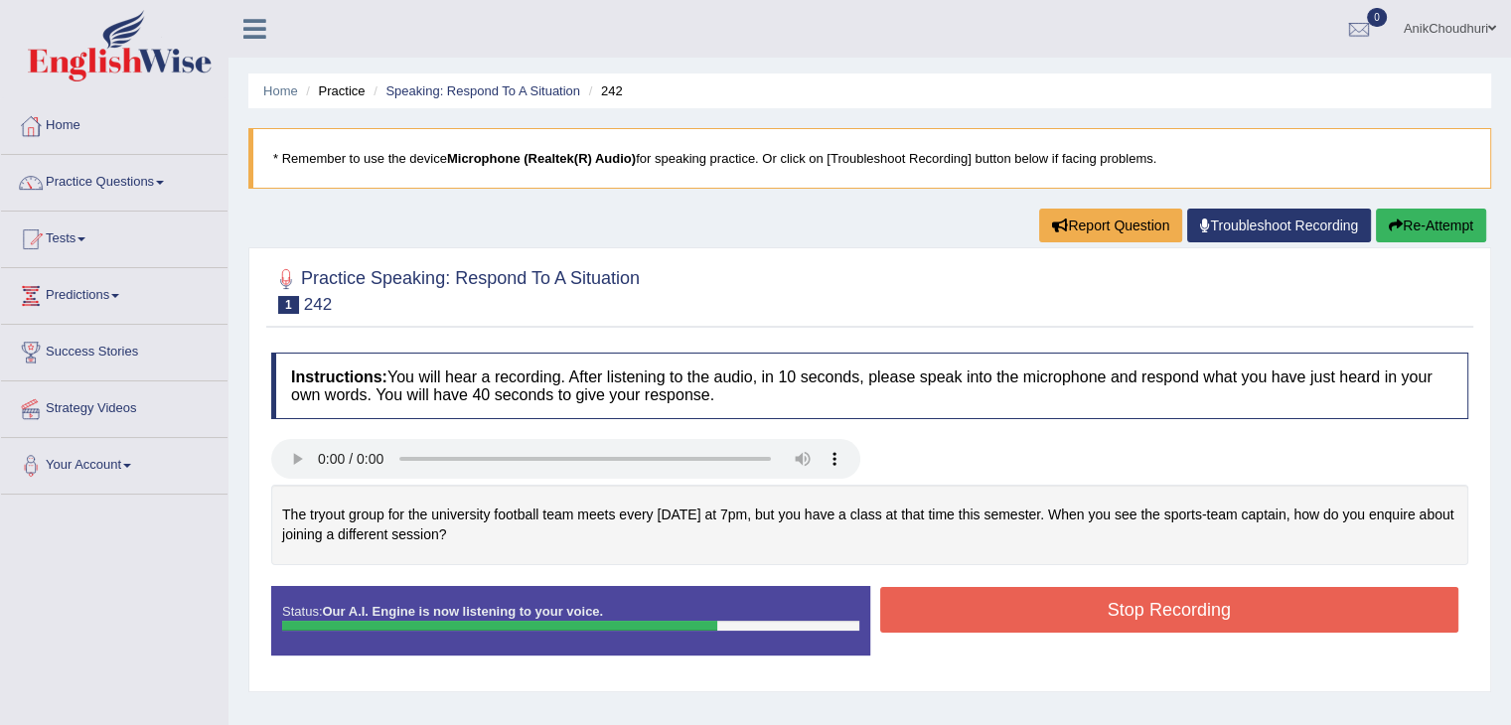
click at [1022, 601] on button "Stop Recording" at bounding box center [1169, 610] width 579 height 46
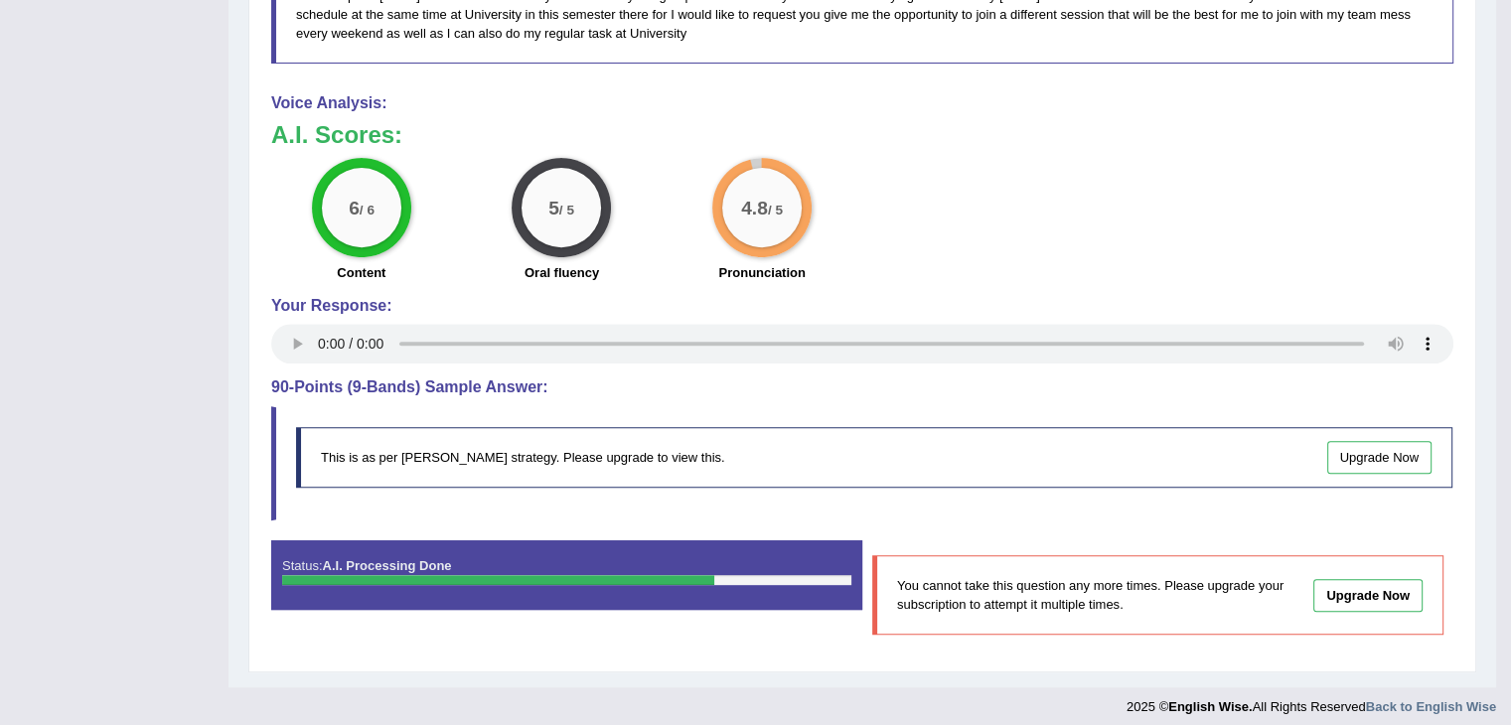
scroll to position [784, 0]
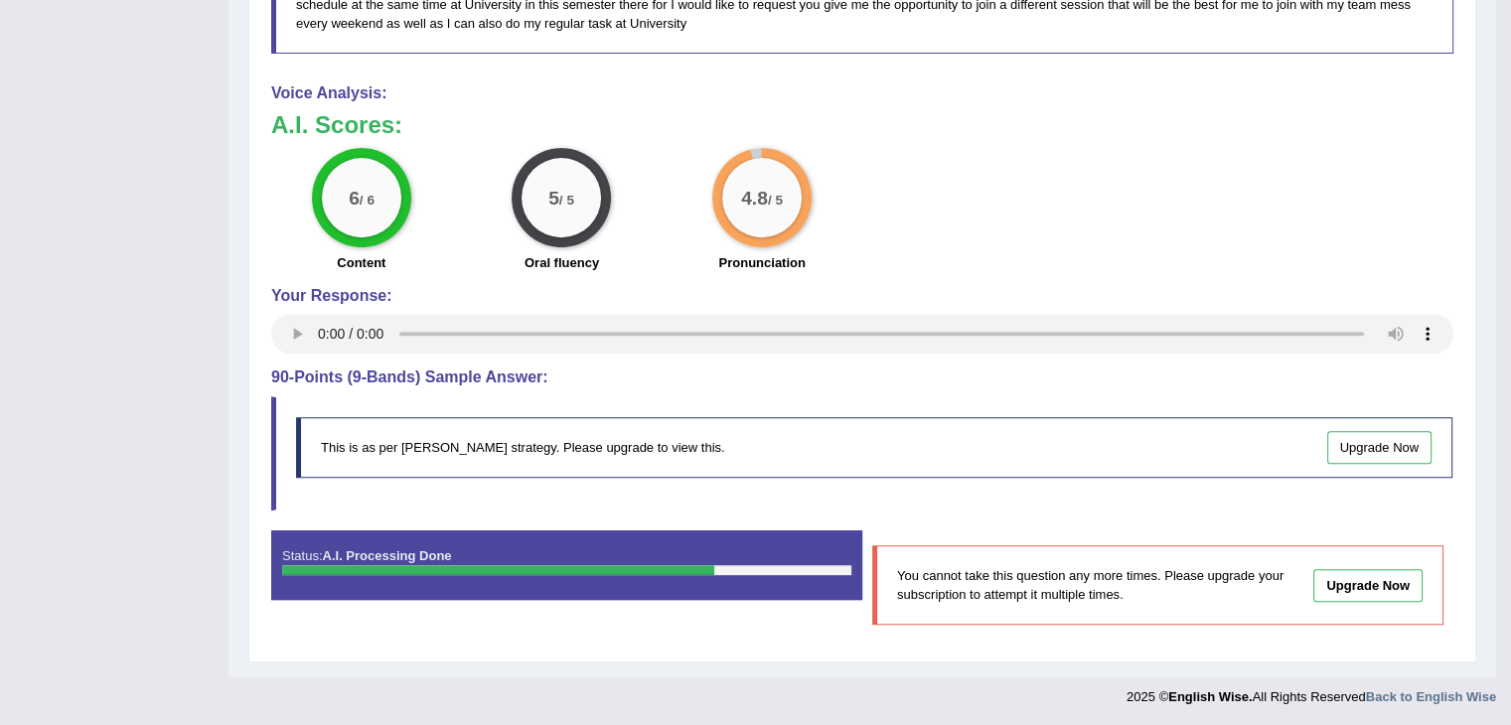
click at [1353, 232] on div "6 / 6 Content 5 / 5 Oral fluency 4.8 / 5 Pronunciation" at bounding box center [862, 212] width 1202 height 128
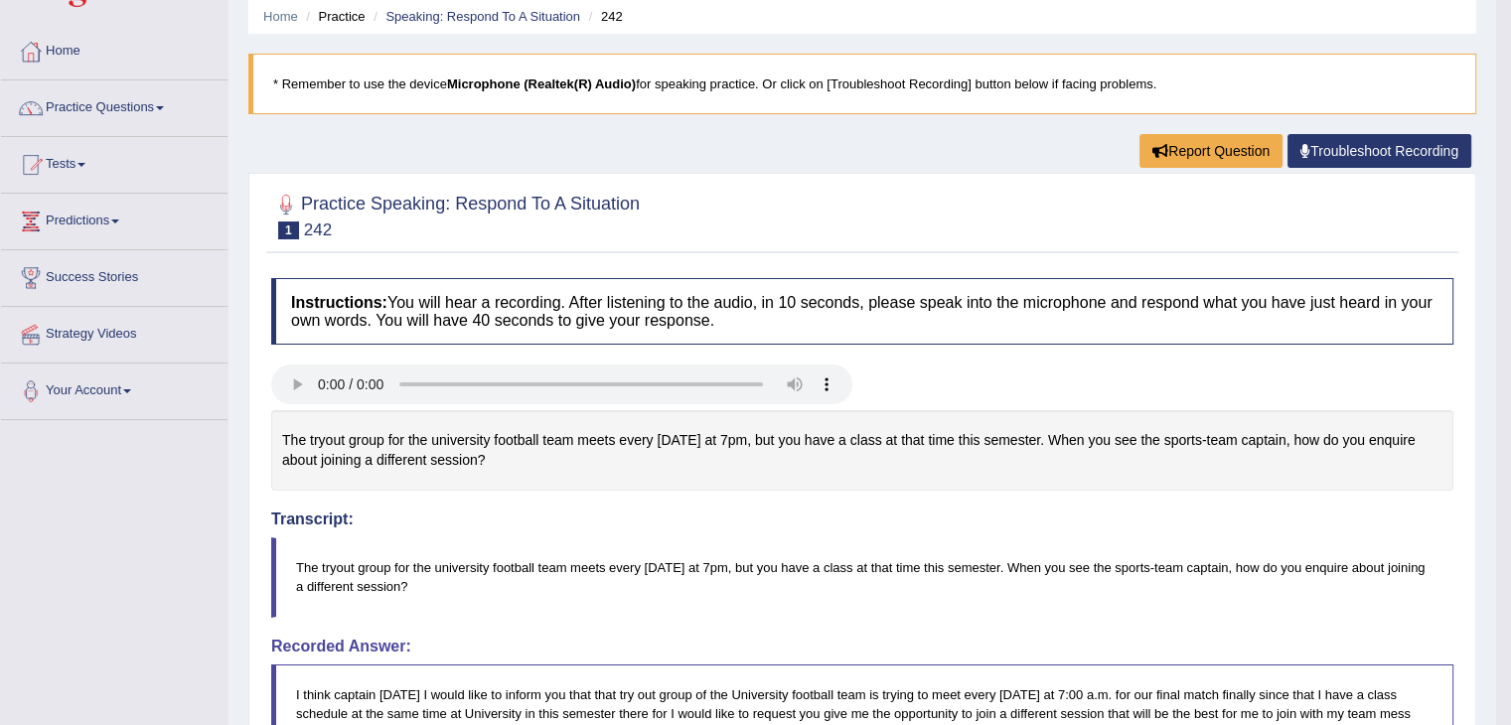
scroll to position [0, 0]
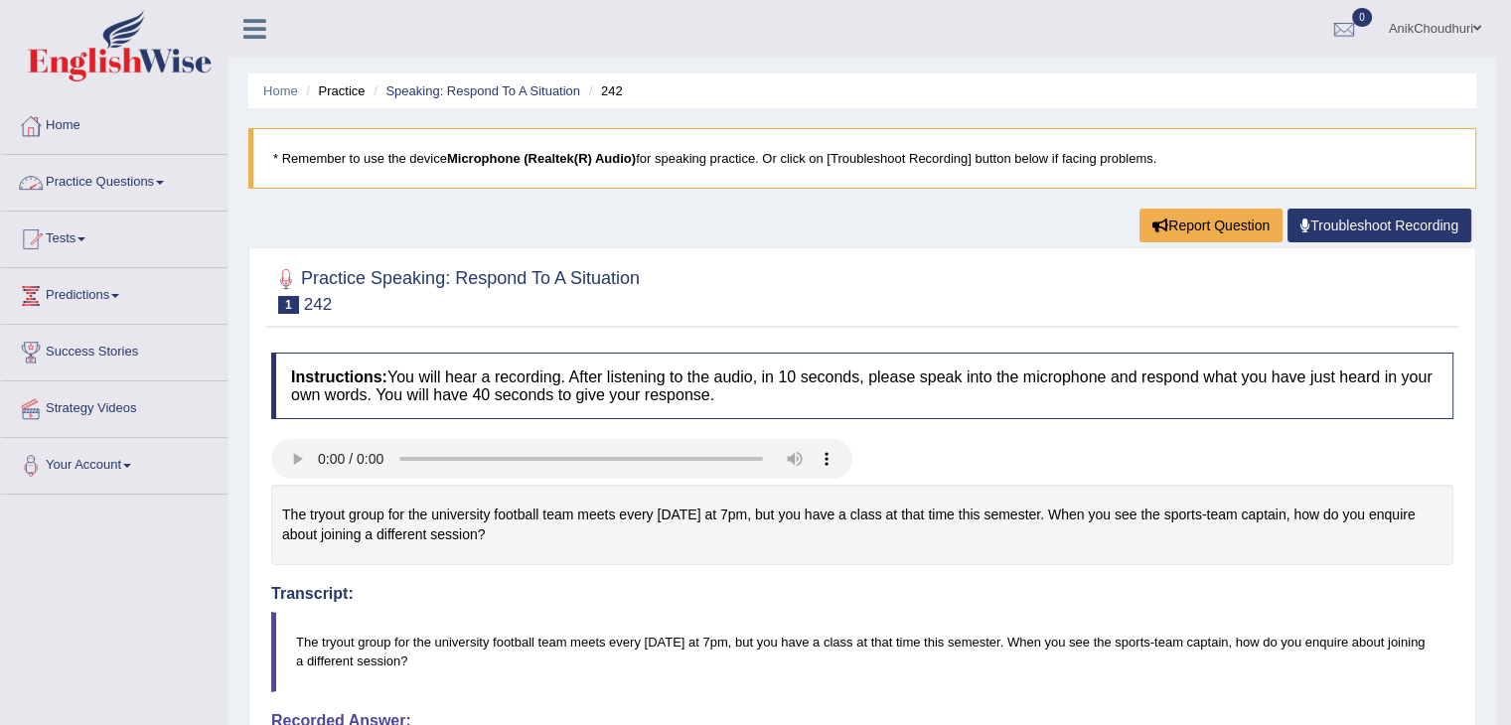
click at [145, 172] on link "Practice Questions" at bounding box center [114, 180] width 227 height 50
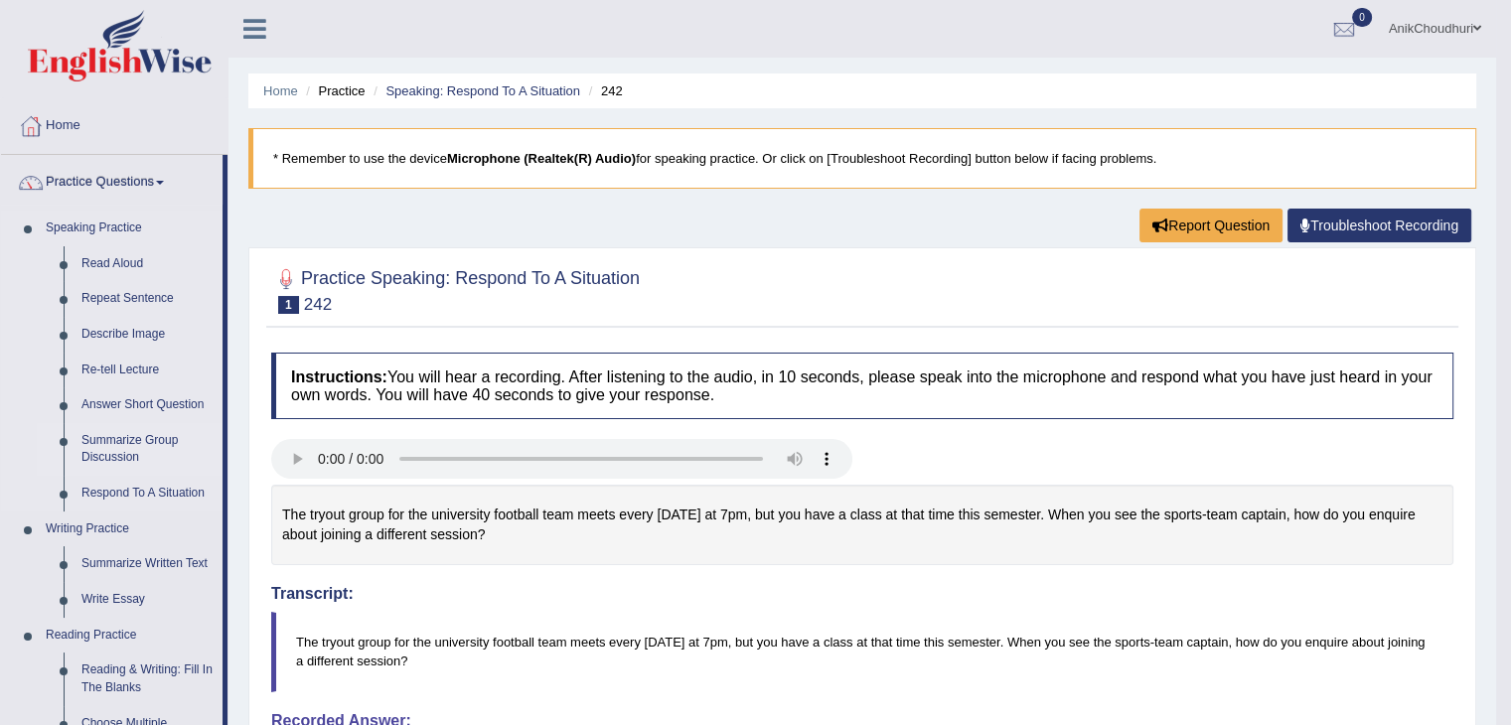
click at [111, 443] on link "Summarize Group Discussion" at bounding box center [148, 449] width 150 height 53
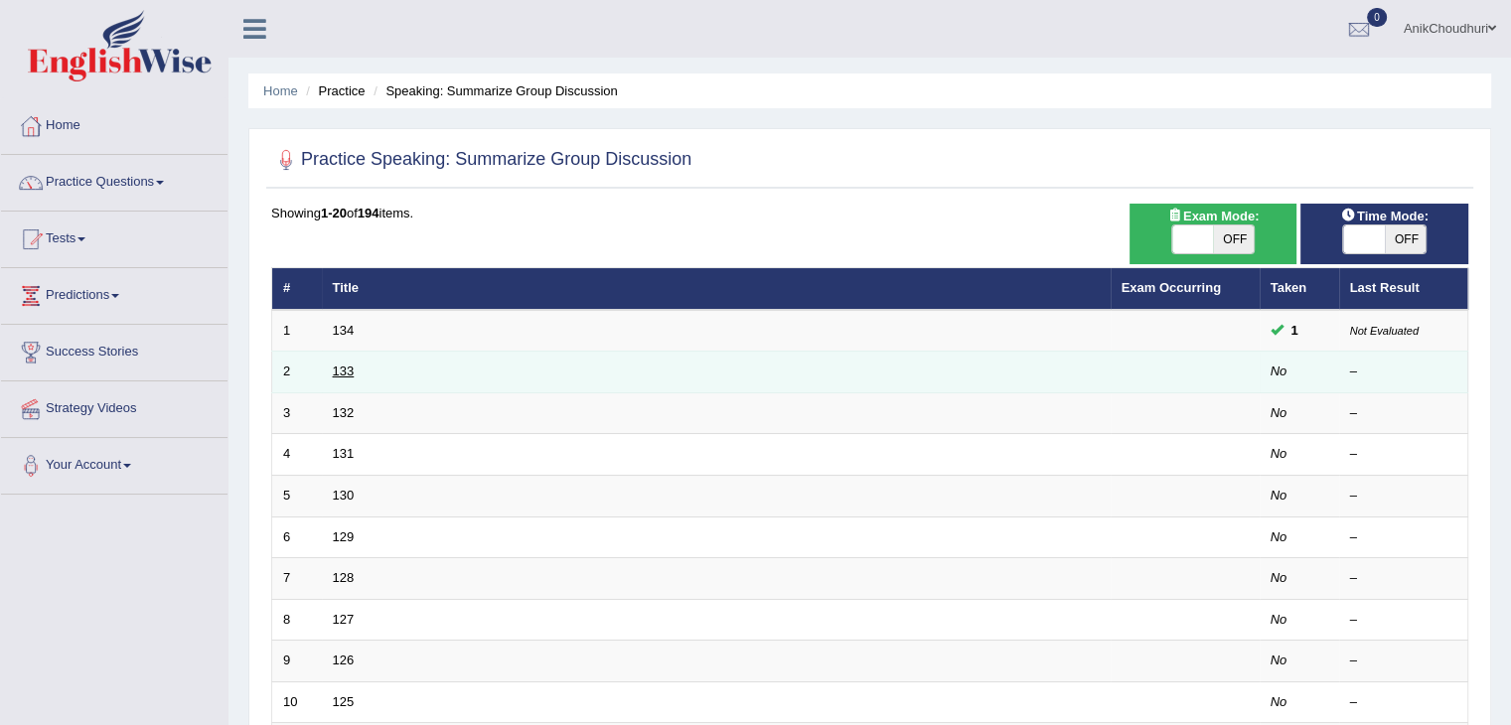
click at [350, 378] on link "133" at bounding box center [344, 371] width 22 height 15
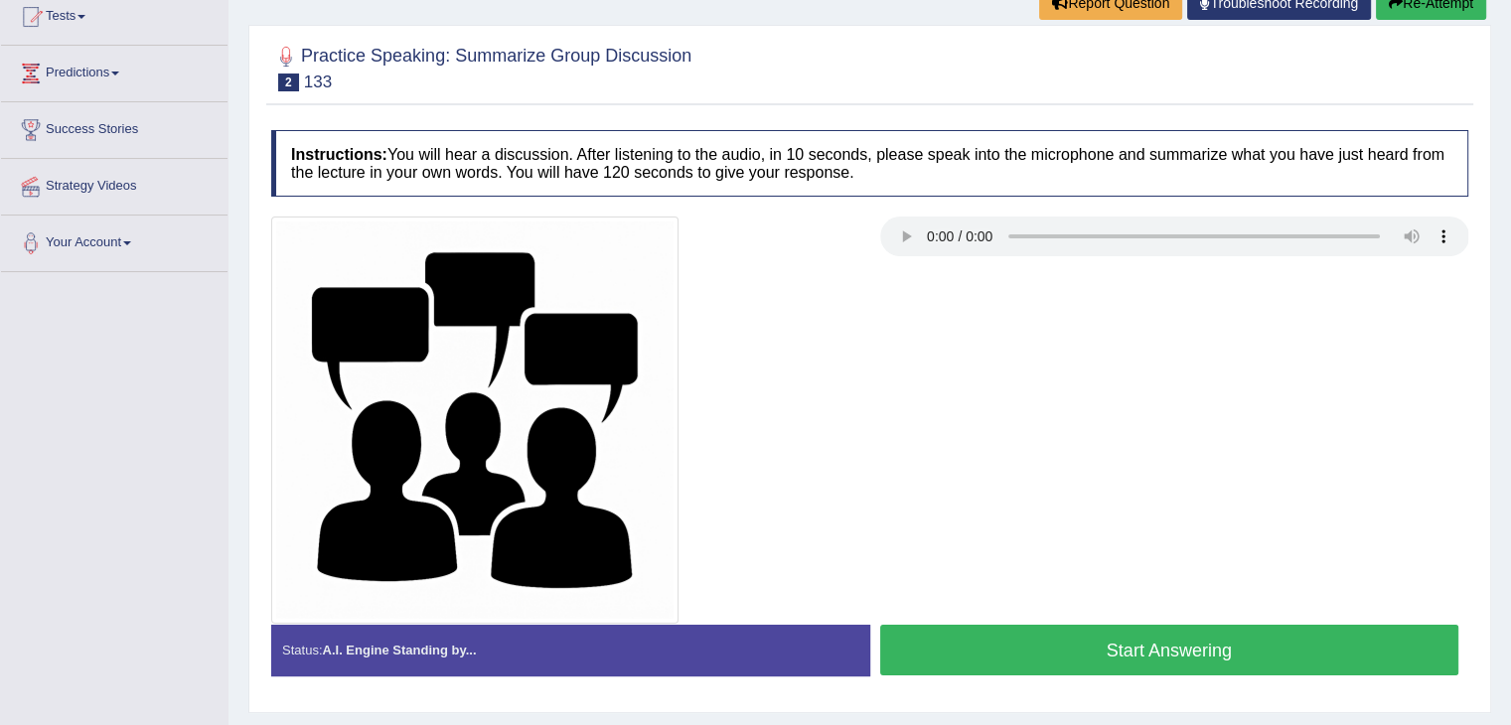
scroll to position [318, 0]
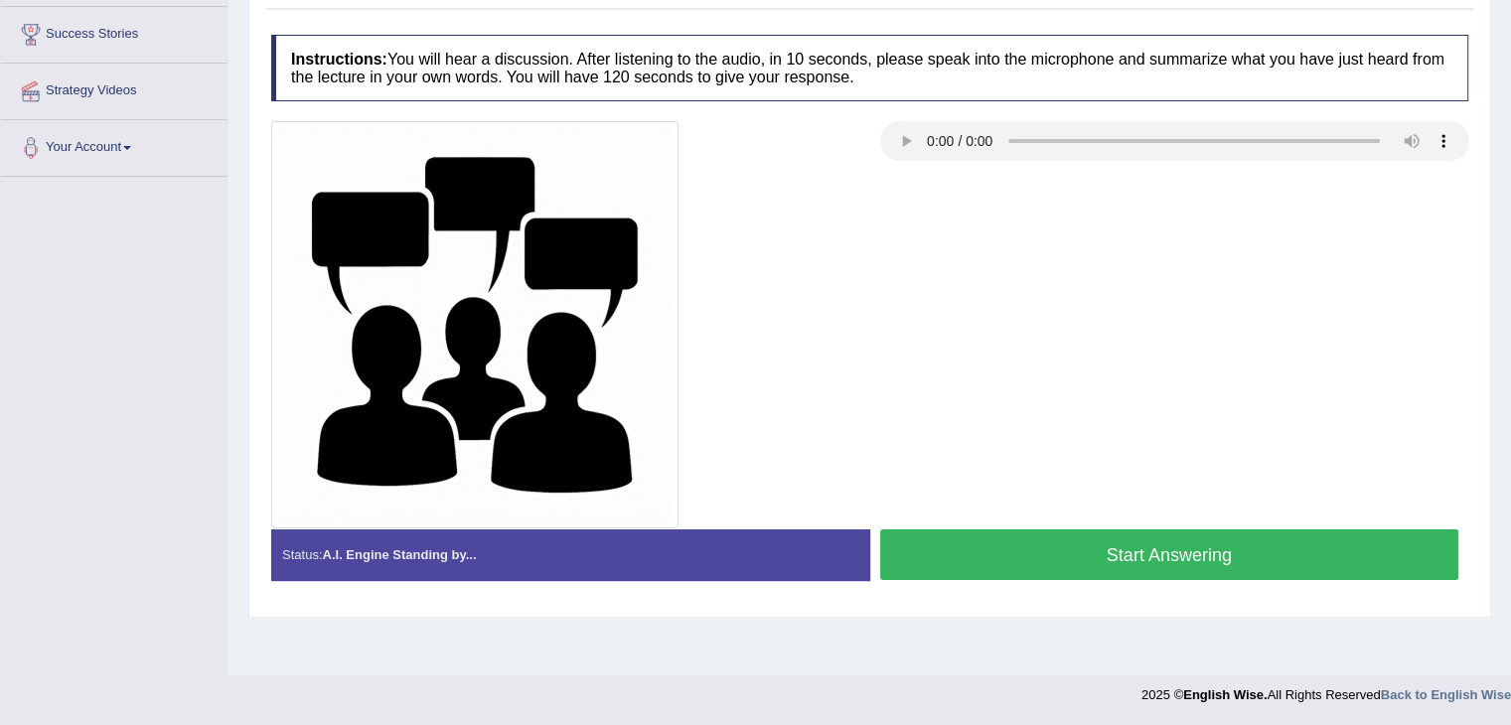
click at [1164, 547] on button "Start Answering" at bounding box center [1169, 555] width 579 height 51
click at [1141, 553] on button "Start Answering" at bounding box center [1169, 555] width 579 height 51
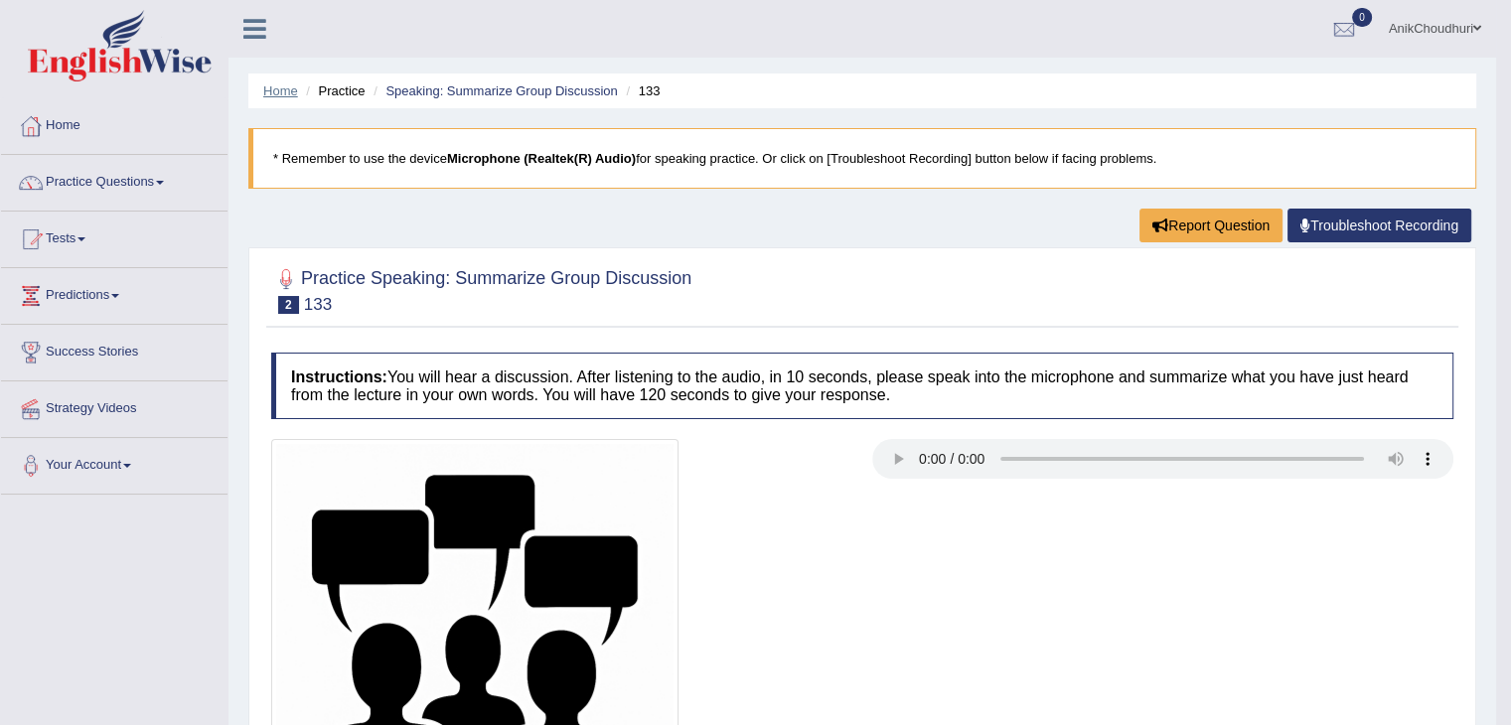
click at [284, 86] on link "Home" at bounding box center [280, 90] width 35 height 15
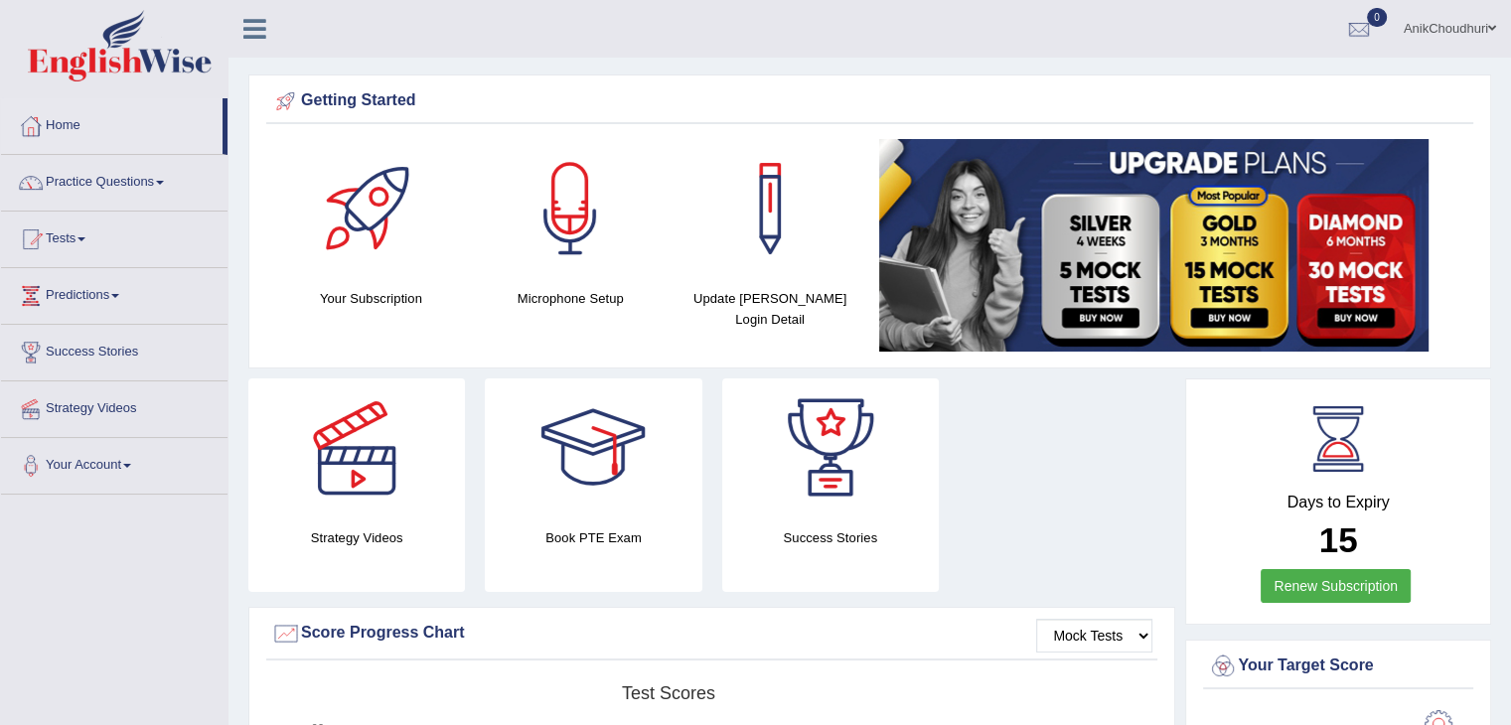
click at [1460, 196] on div at bounding box center [1168, 245] width 599 height 213
click at [137, 184] on link "Practice Questions" at bounding box center [114, 180] width 227 height 50
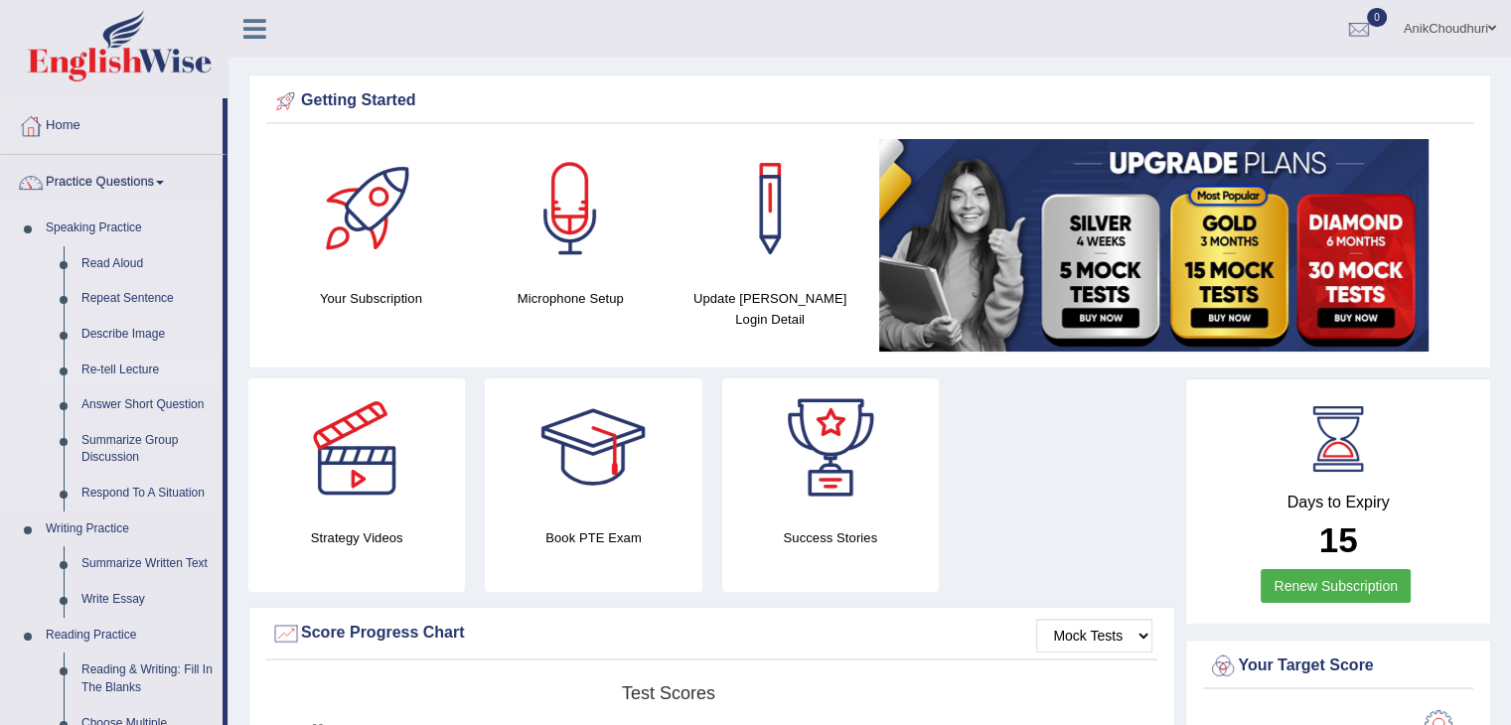
click at [117, 371] on link "Re-tell Lecture" at bounding box center [148, 371] width 150 height 36
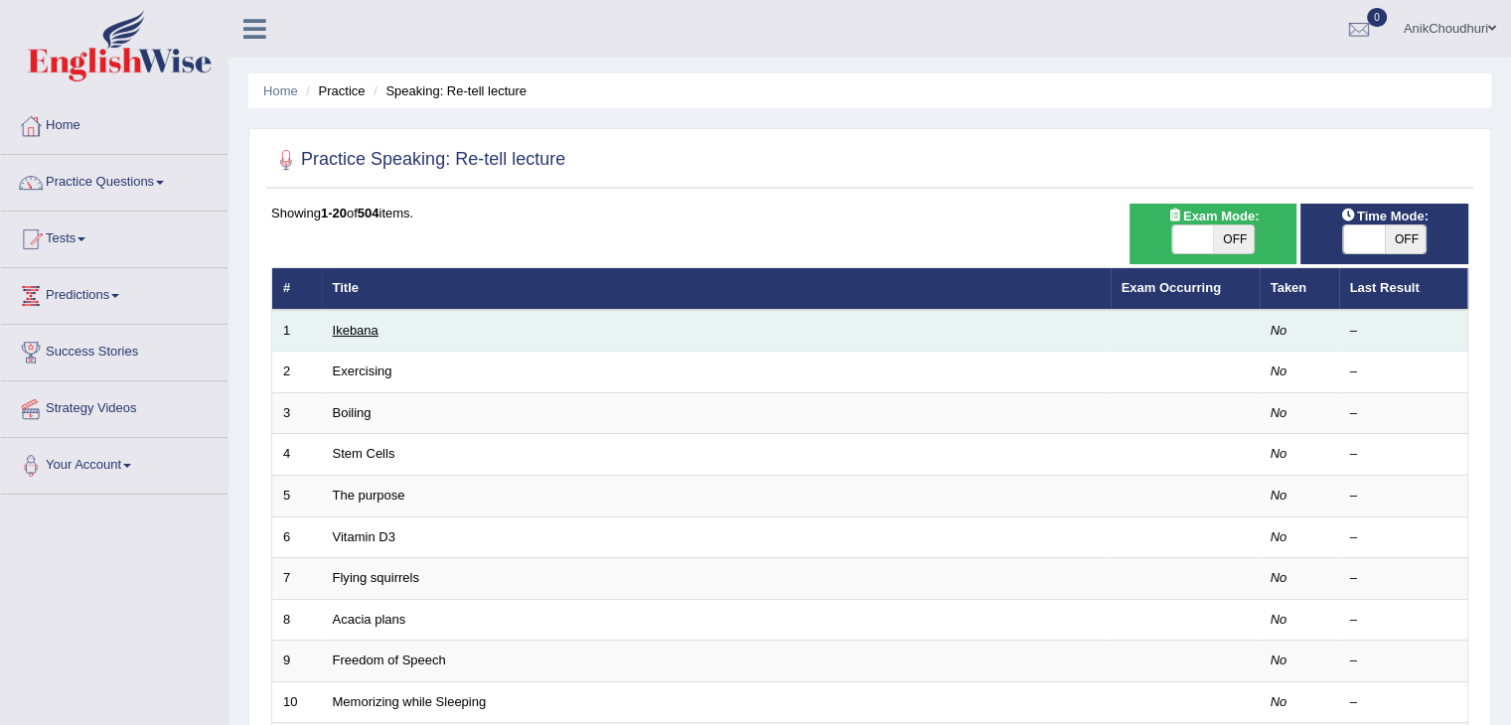
click at [353, 332] on link "Ikebana" at bounding box center [356, 330] width 46 height 15
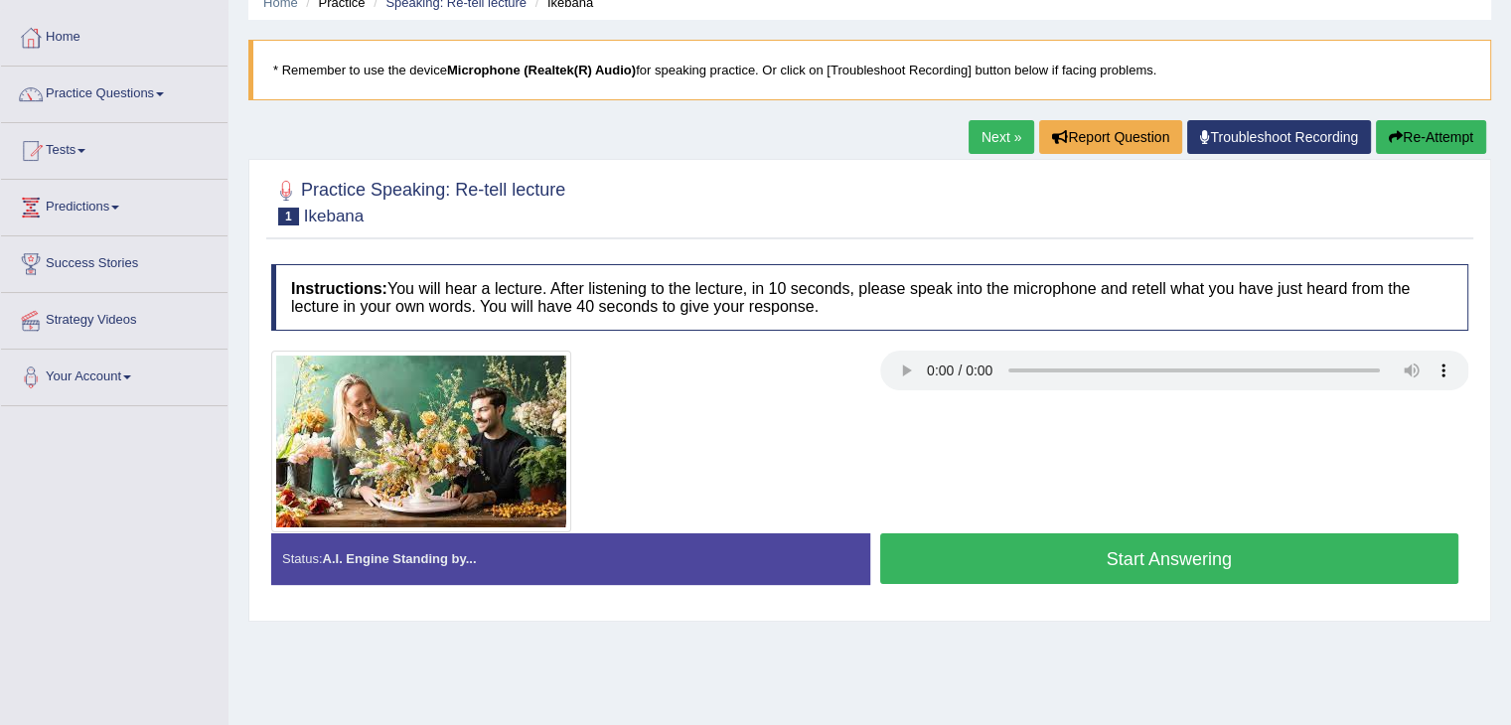
scroll to position [151, 0]
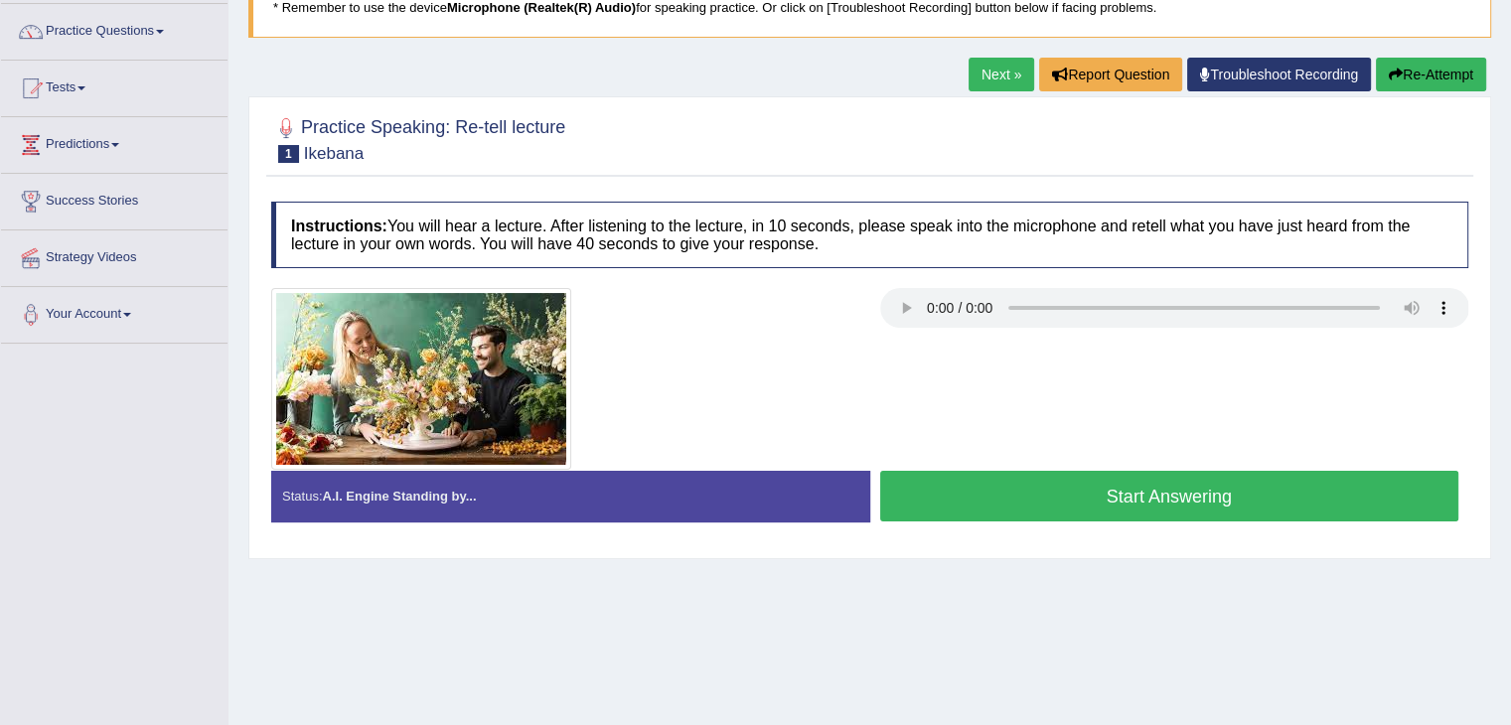
click at [1071, 492] on button "Start Answering" at bounding box center [1169, 496] width 579 height 51
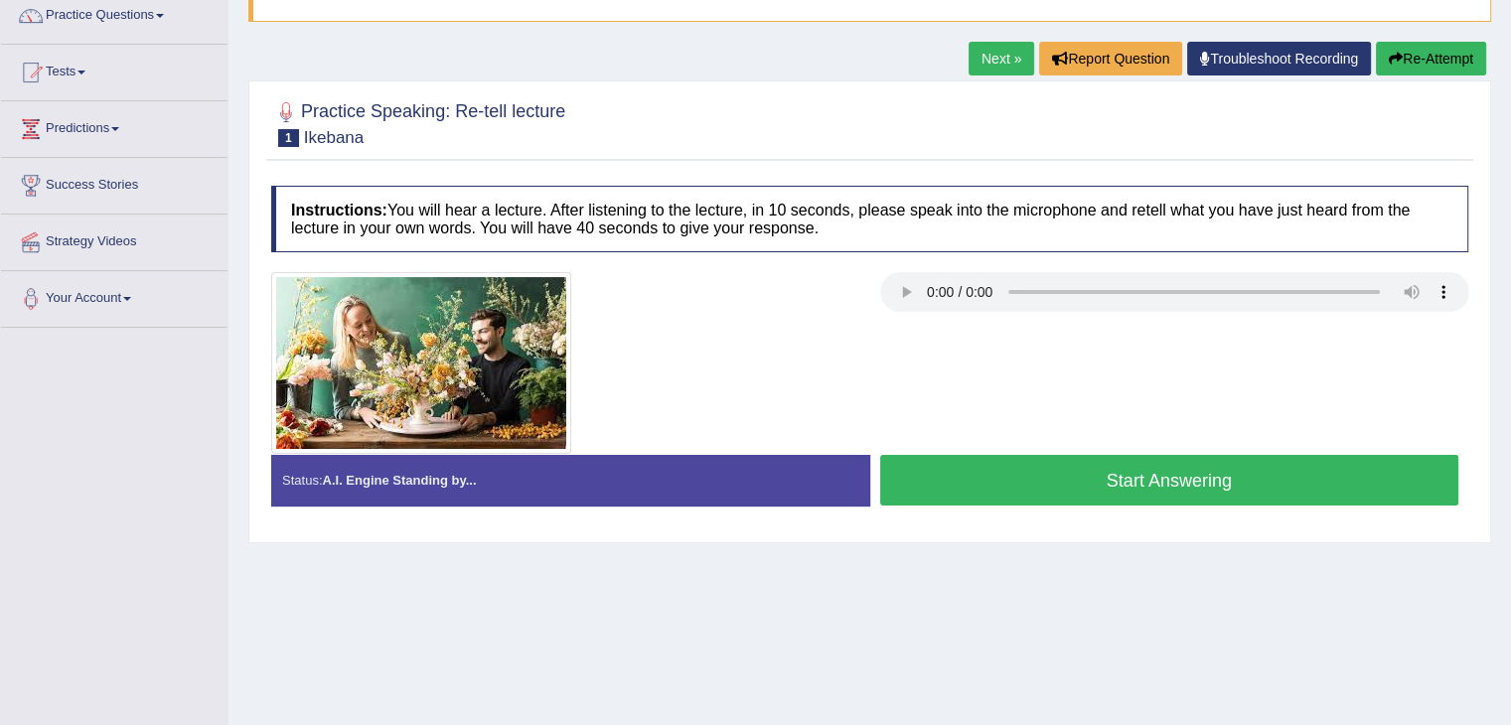
click at [1057, 477] on button "Start Answering" at bounding box center [1169, 480] width 579 height 51
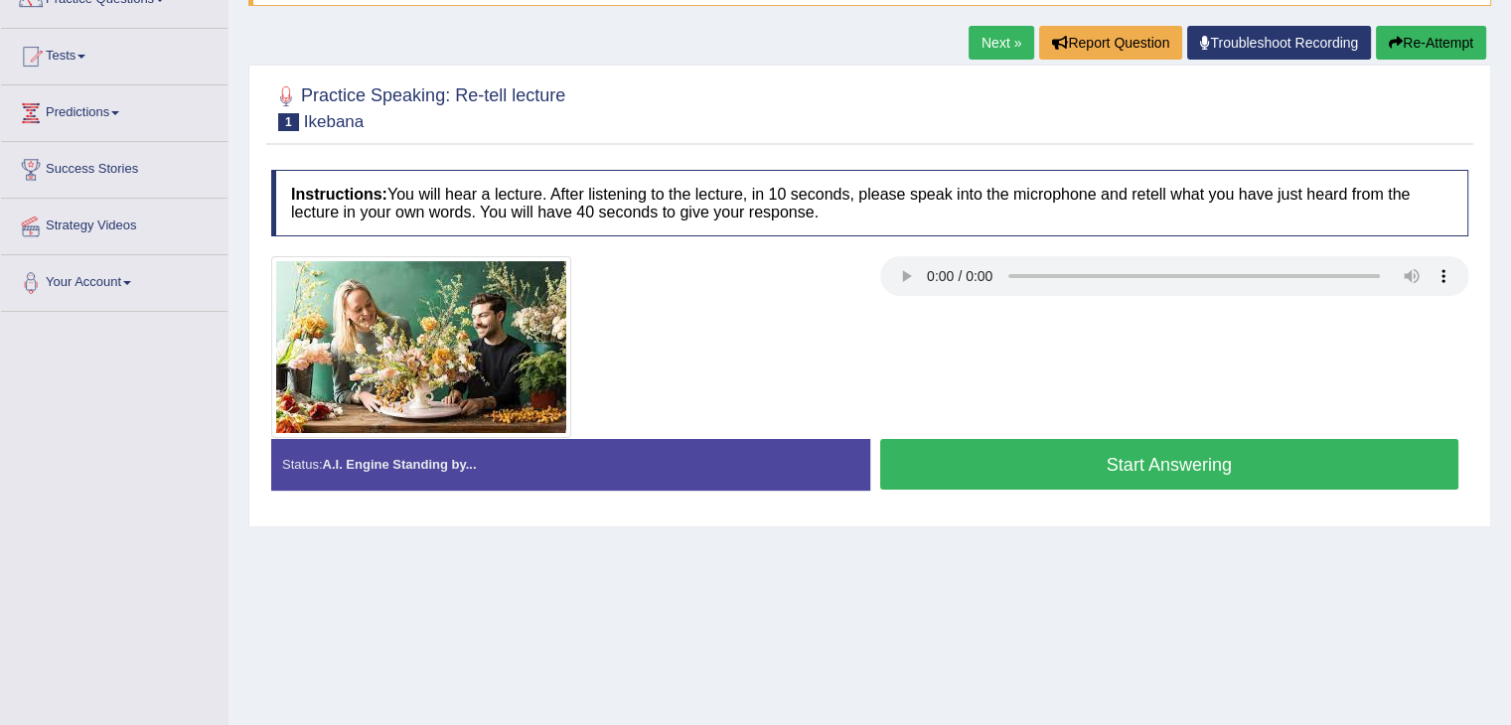
scroll to position [167, 0]
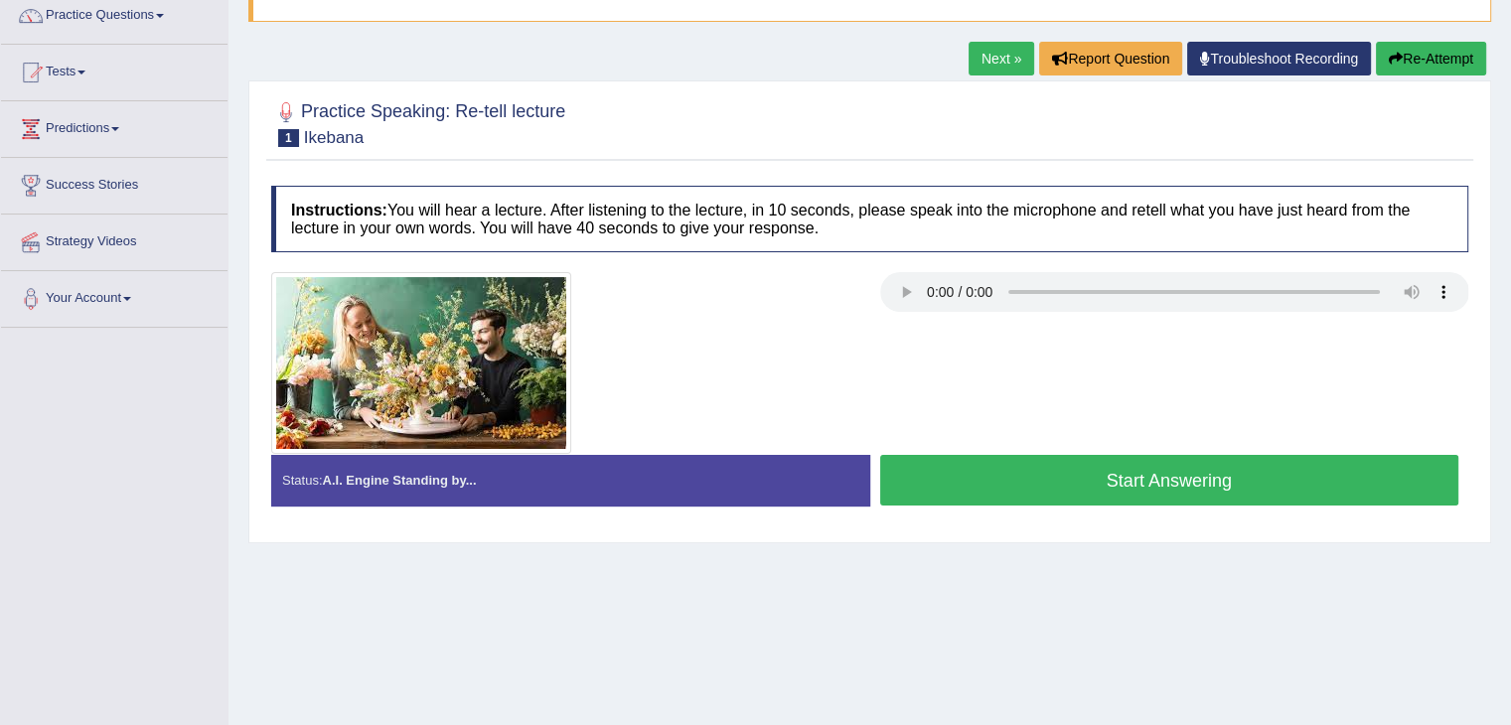
click at [1087, 484] on button "Start Answering" at bounding box center [1169, 480] width 579 height 51
click at [1093, 474] on button "Start Answering" at bounding box center [1169, 480] width 579 height 51
click at [1029, 457] on button "Start Answering" at bounding box center [1169, 480] width 579 height 51
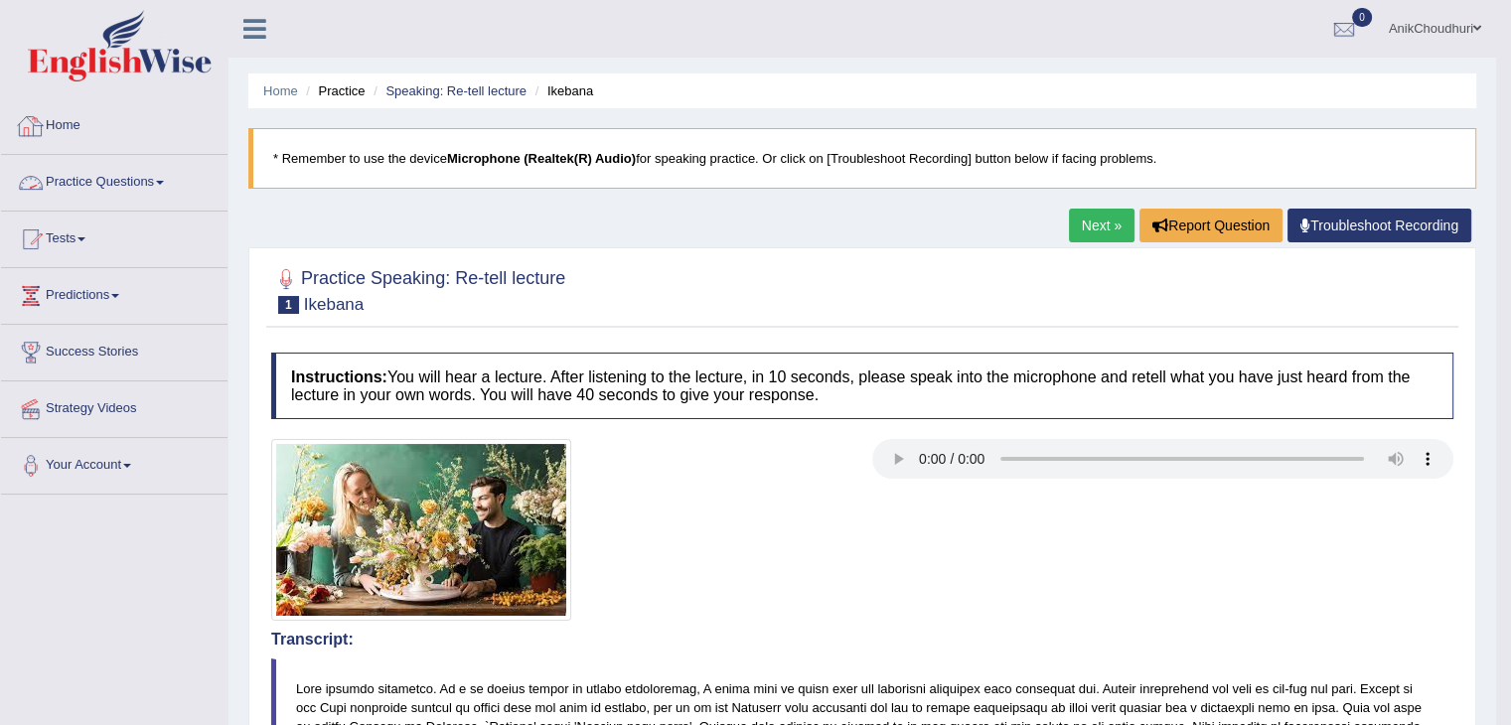
click at [93, 177] on link "Practice Questions" at bounding box center [114, 180] width 227 height 50
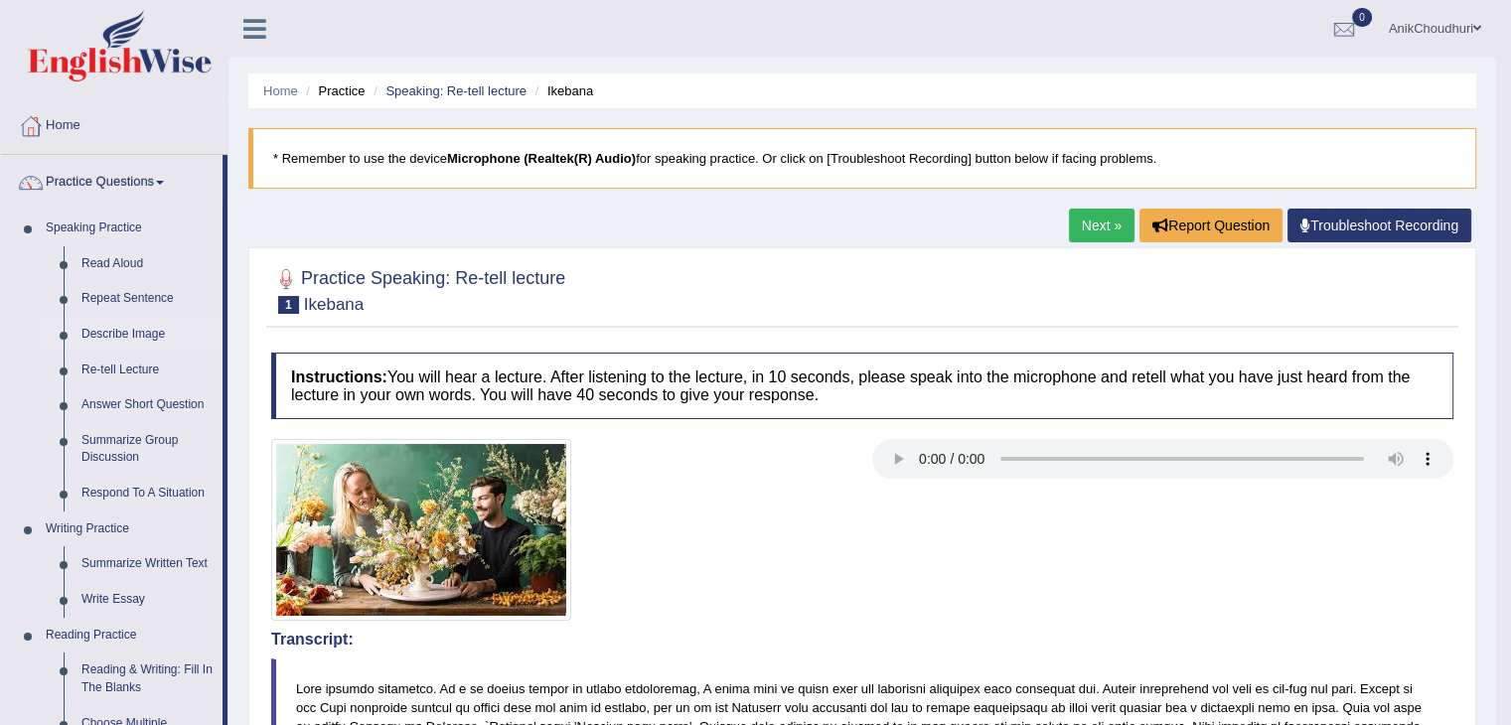
click at [144, 329] on link "Describe Image" at bounding box center [148, 335] width 150 height 36
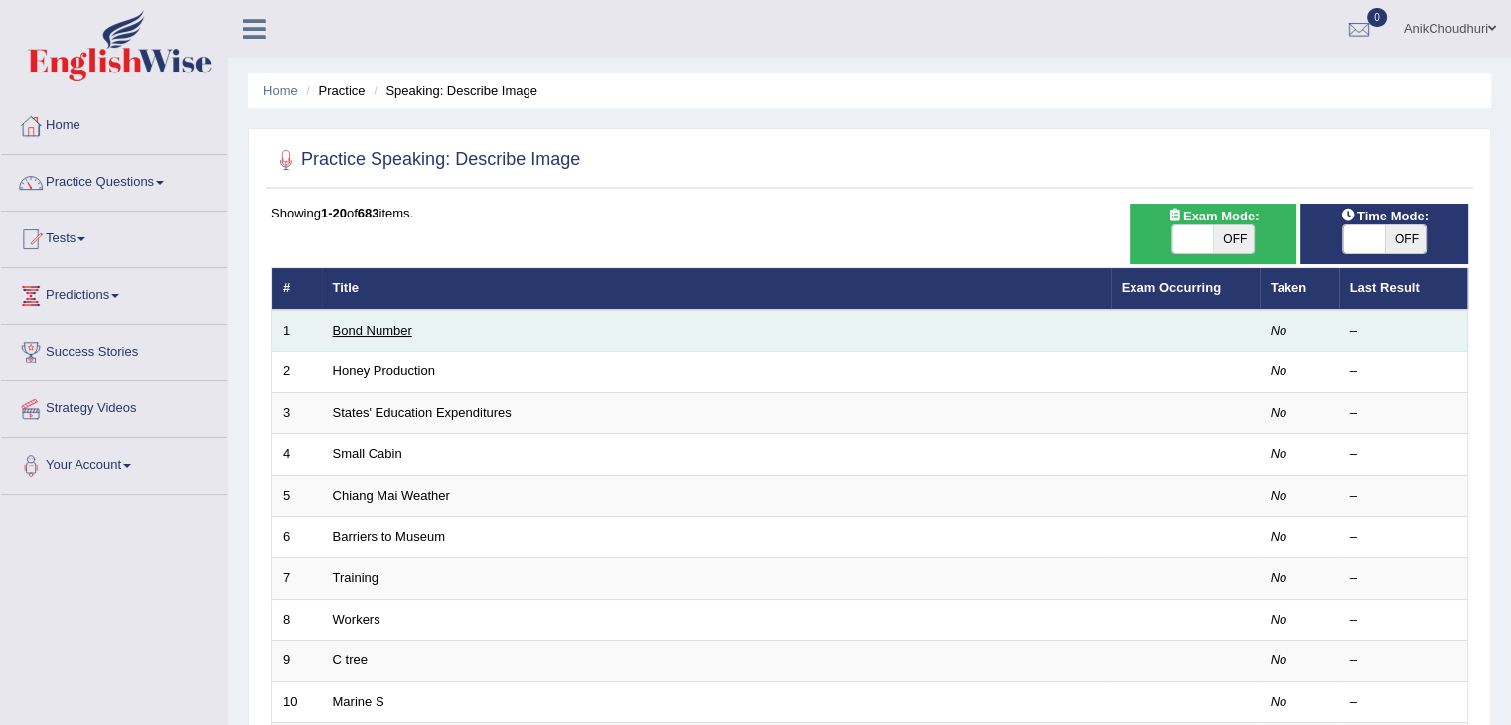
click at [375, 331] on link "Bond Number" at bounding box center [372, 330] width 79 height 15
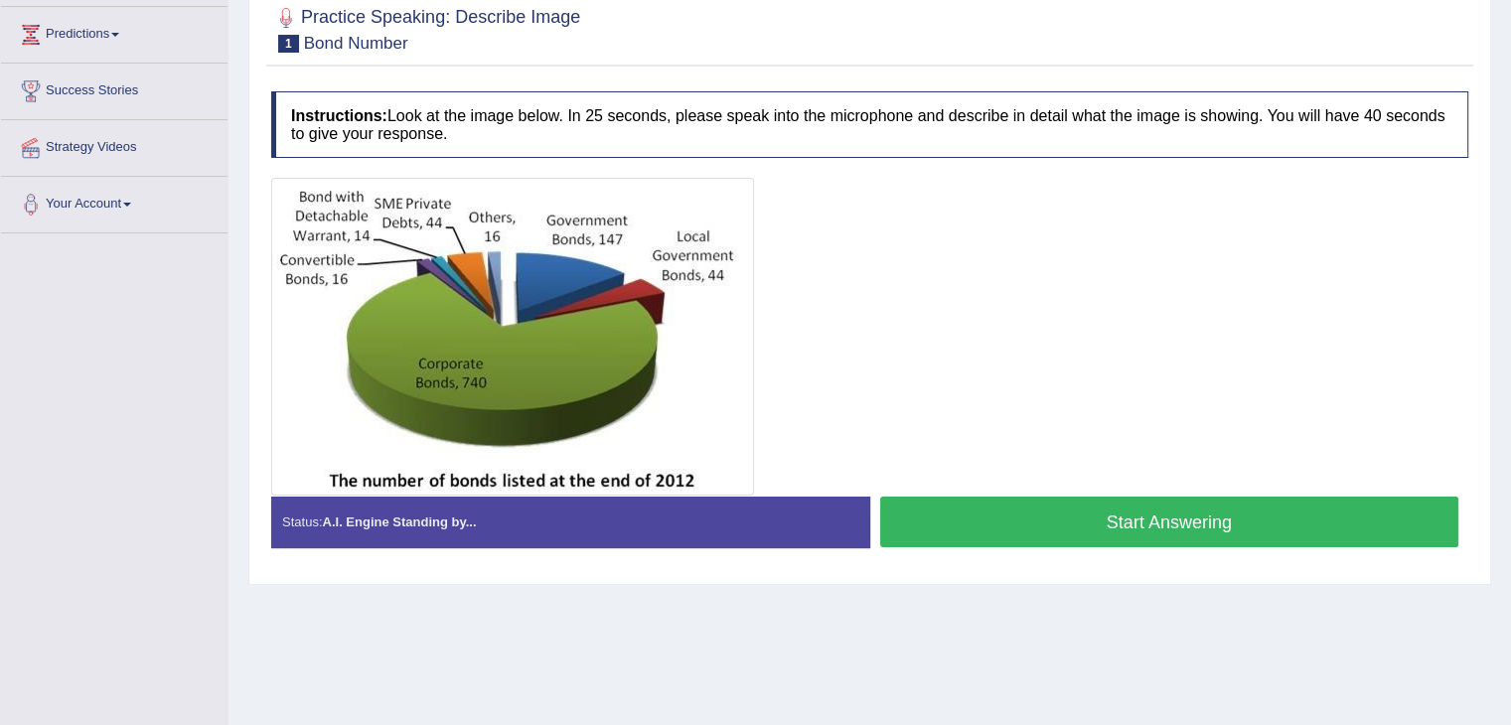
scroll to position [263, 0]
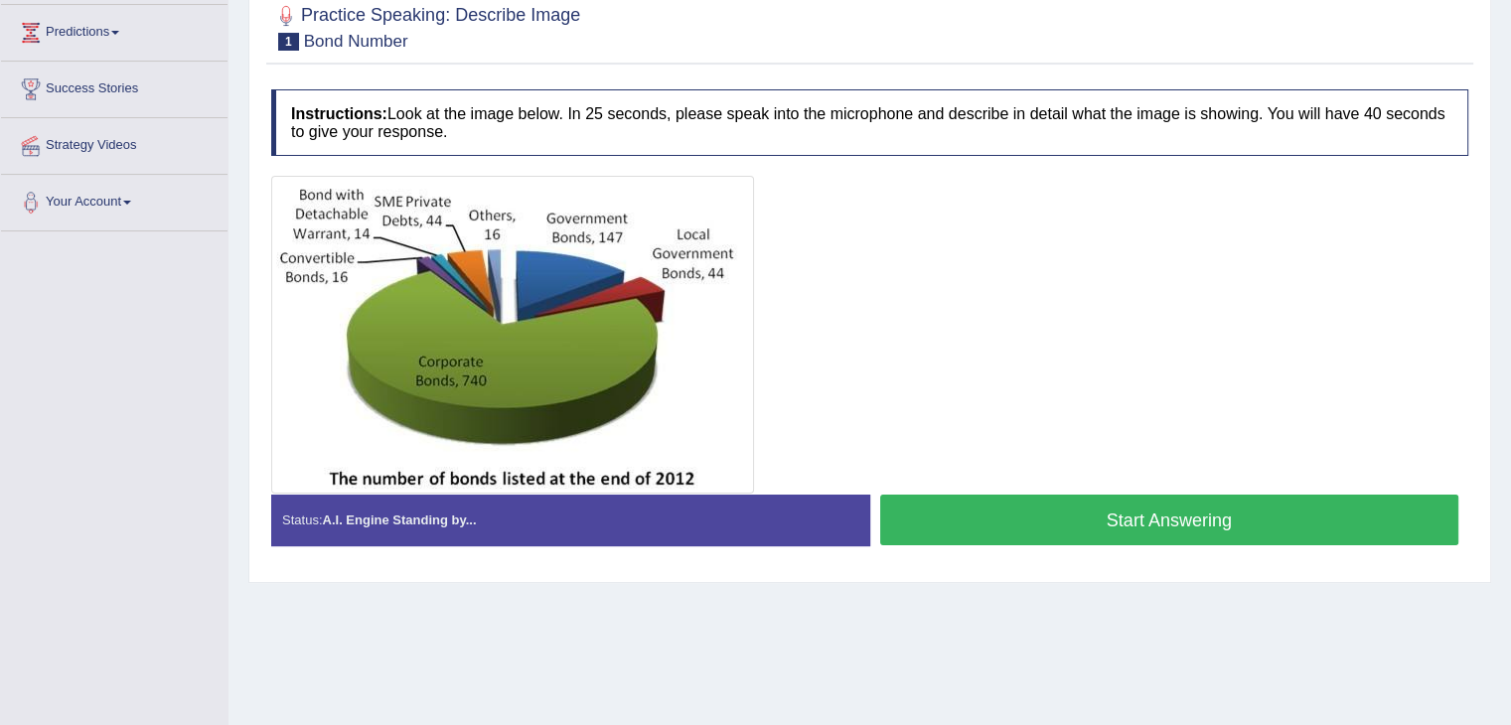
click at [1019, 529] on button "Start Answering" at bounding box center [1169, 520] width 579 height 51
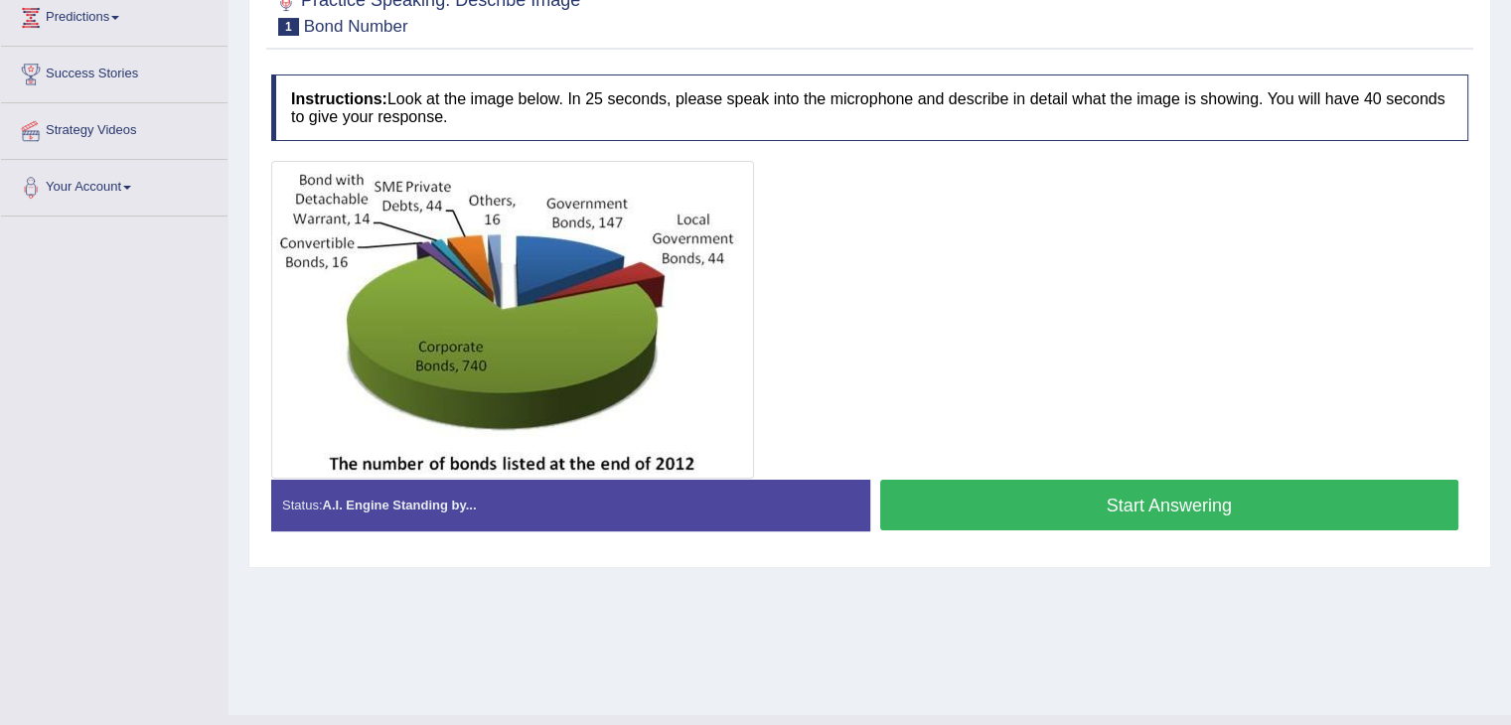
scroll to position [278, 0]
click at [1089, 507] on button "Start Answering" at bounding box center [1169, 505] width 579 height 51
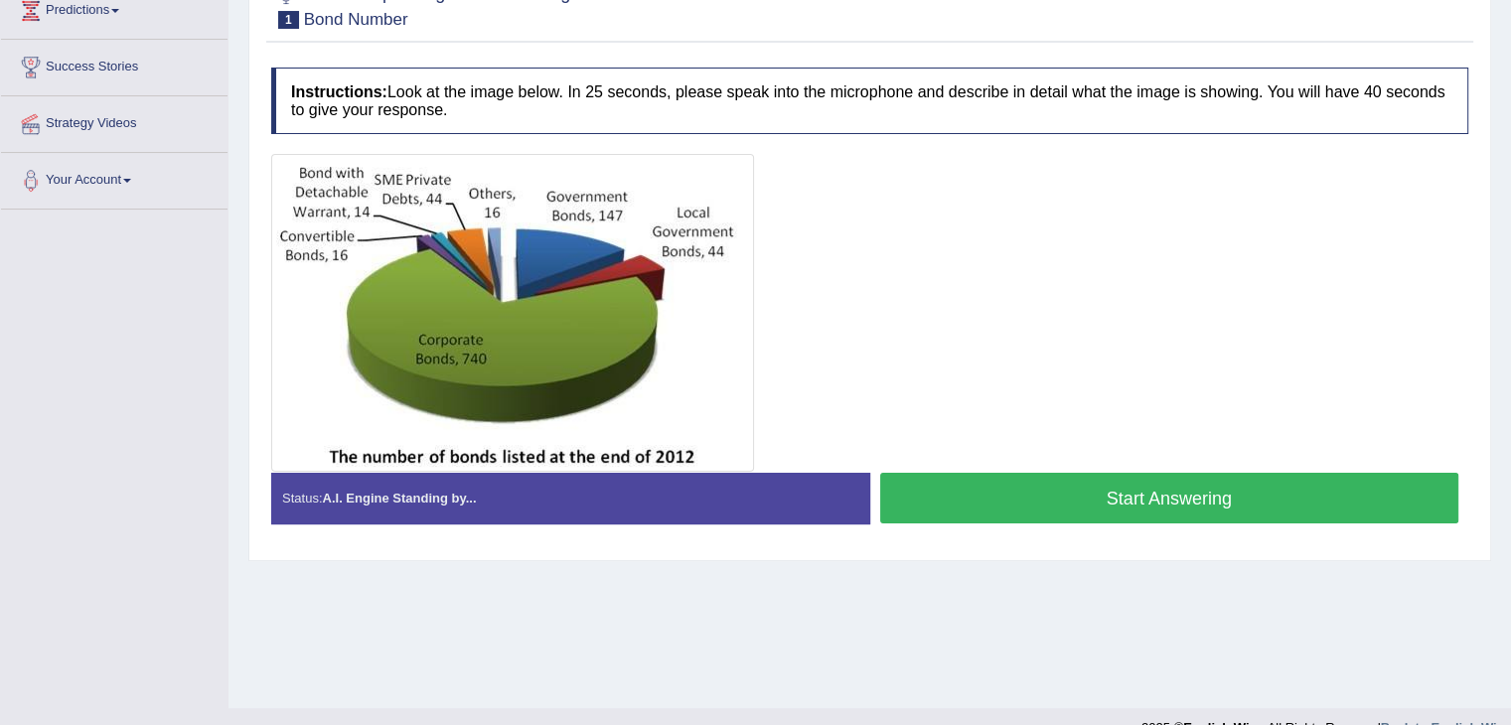
click at [1119, 490] on button "Start Answering" at bounding box center [1169, 498] width 579 height 51
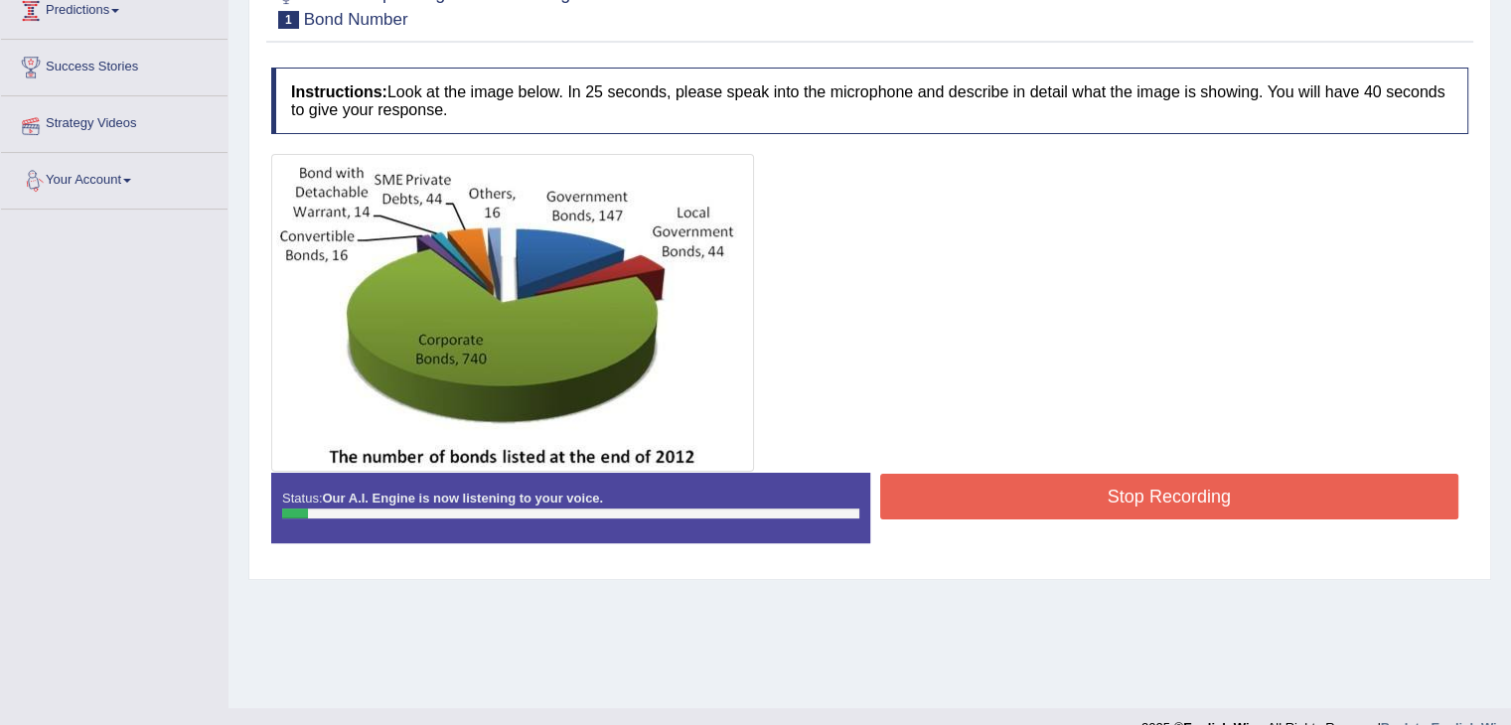
scroll to position [301, 0]
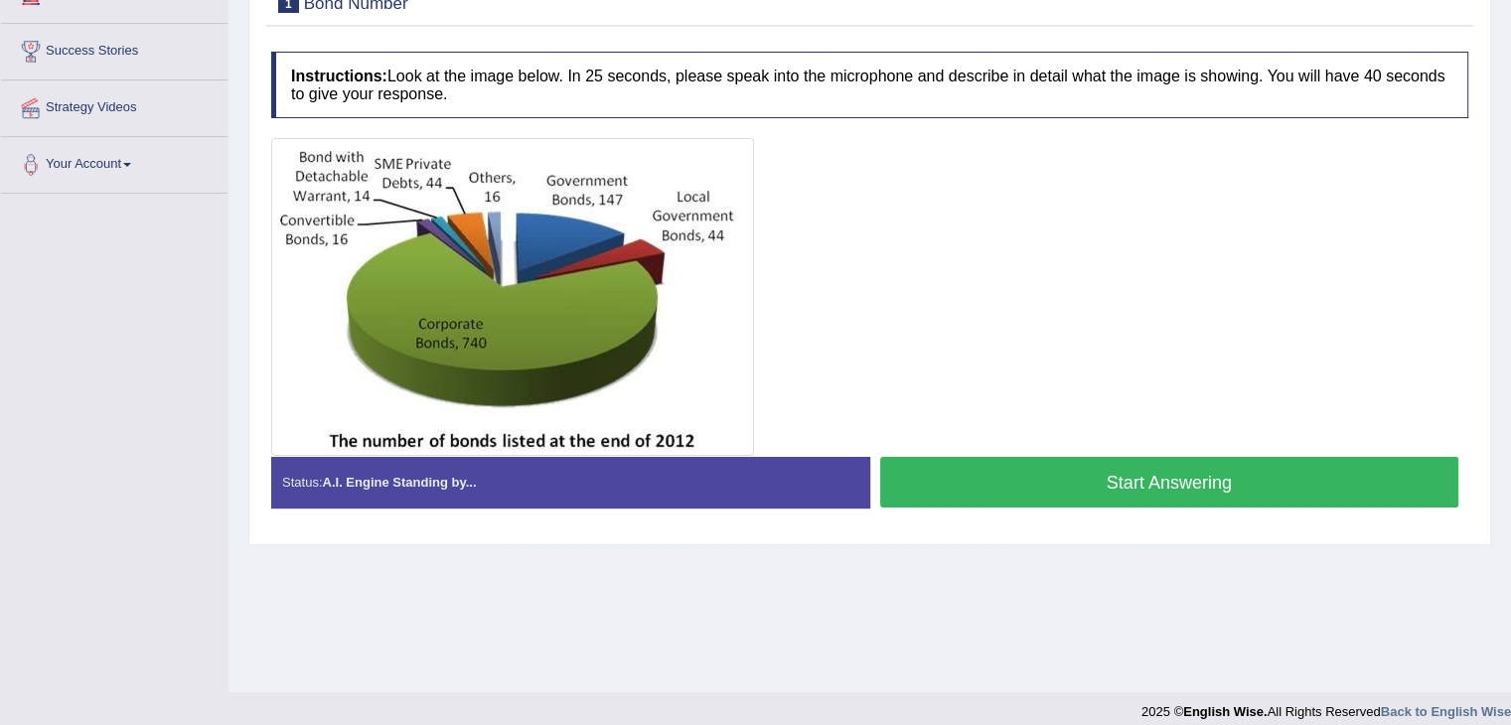
click at [1096, 480] on button "Start Answering" at bounding box center [1169, 482] width 579 height 51
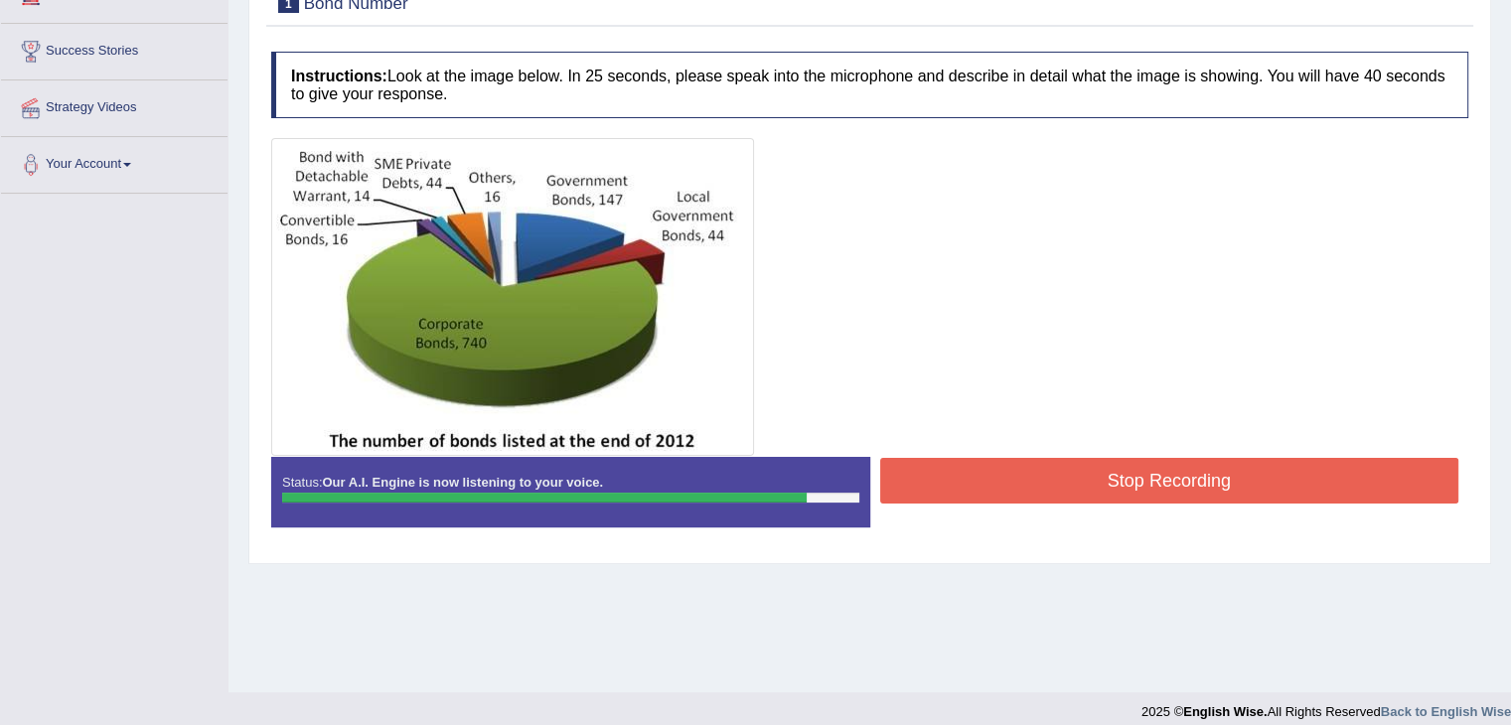
click at [1096, 480] on button "Stop Recording" at bounding box center [1169, 481] width 579 height 46
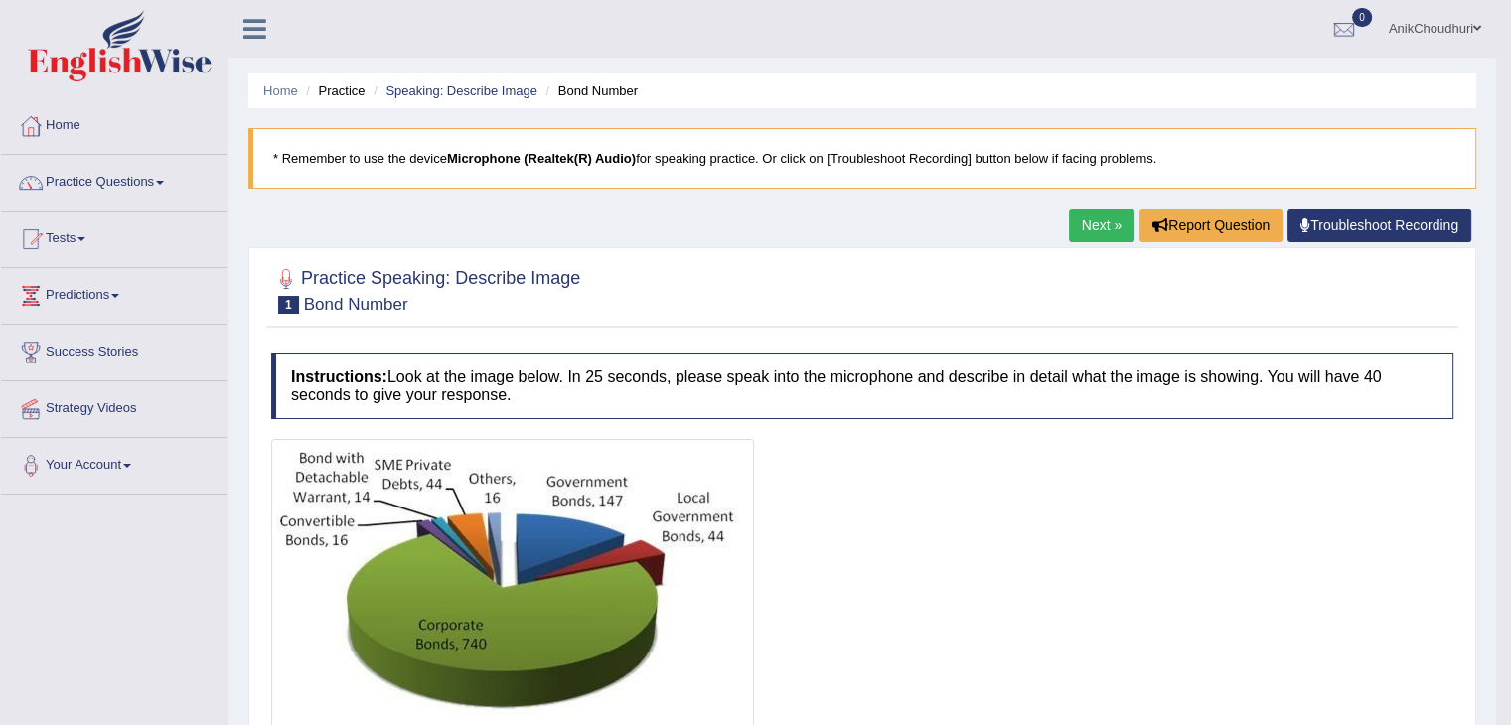
click at [1097, 232] on link "Next »" at bounding box center [1102, 226] width 66 height 34
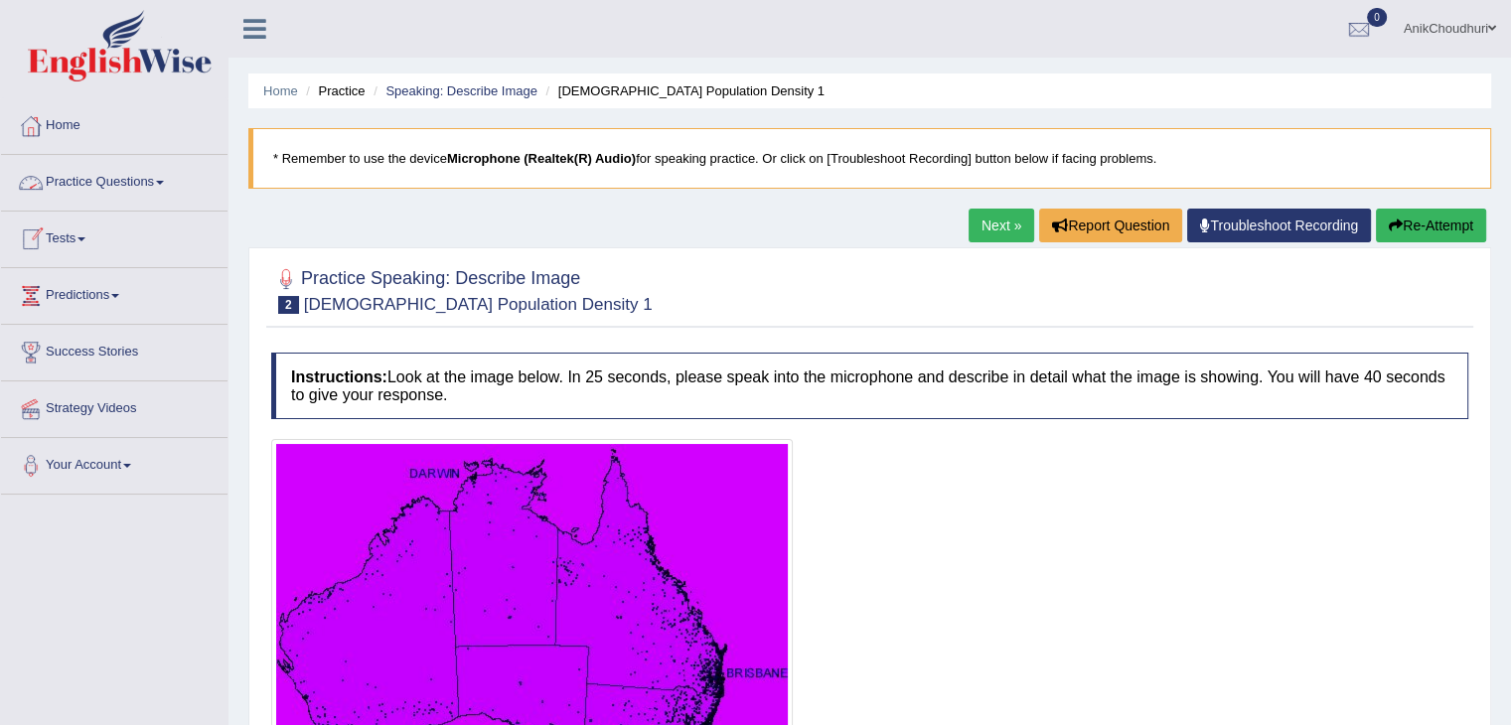
click at [79, 184] on link "Practice Questions" at bounding box center [114, 180] width 227 height 50
